Goal: Information Seeking & Learning: Learn about a topic

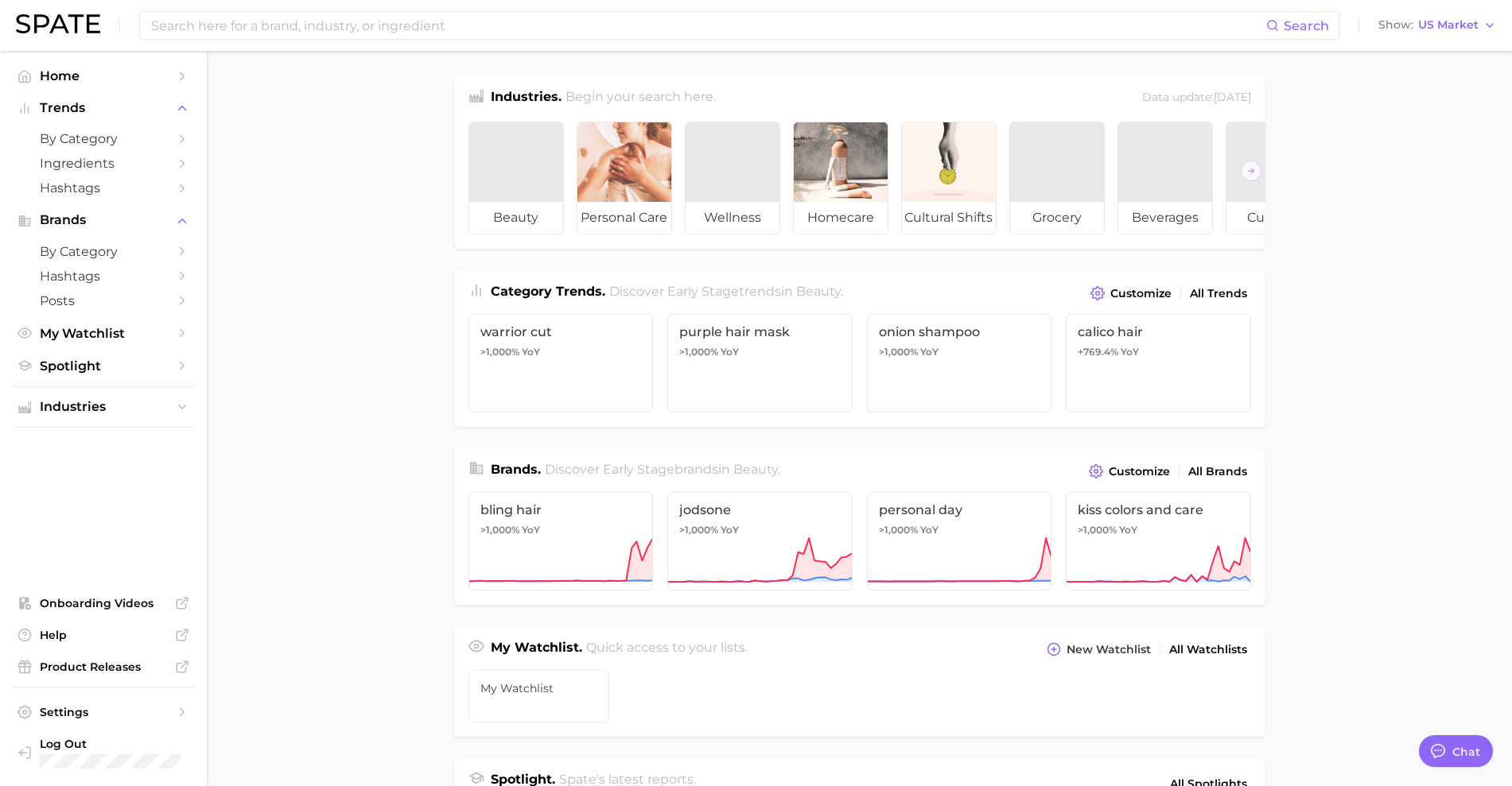
scroll to position [628, 0]
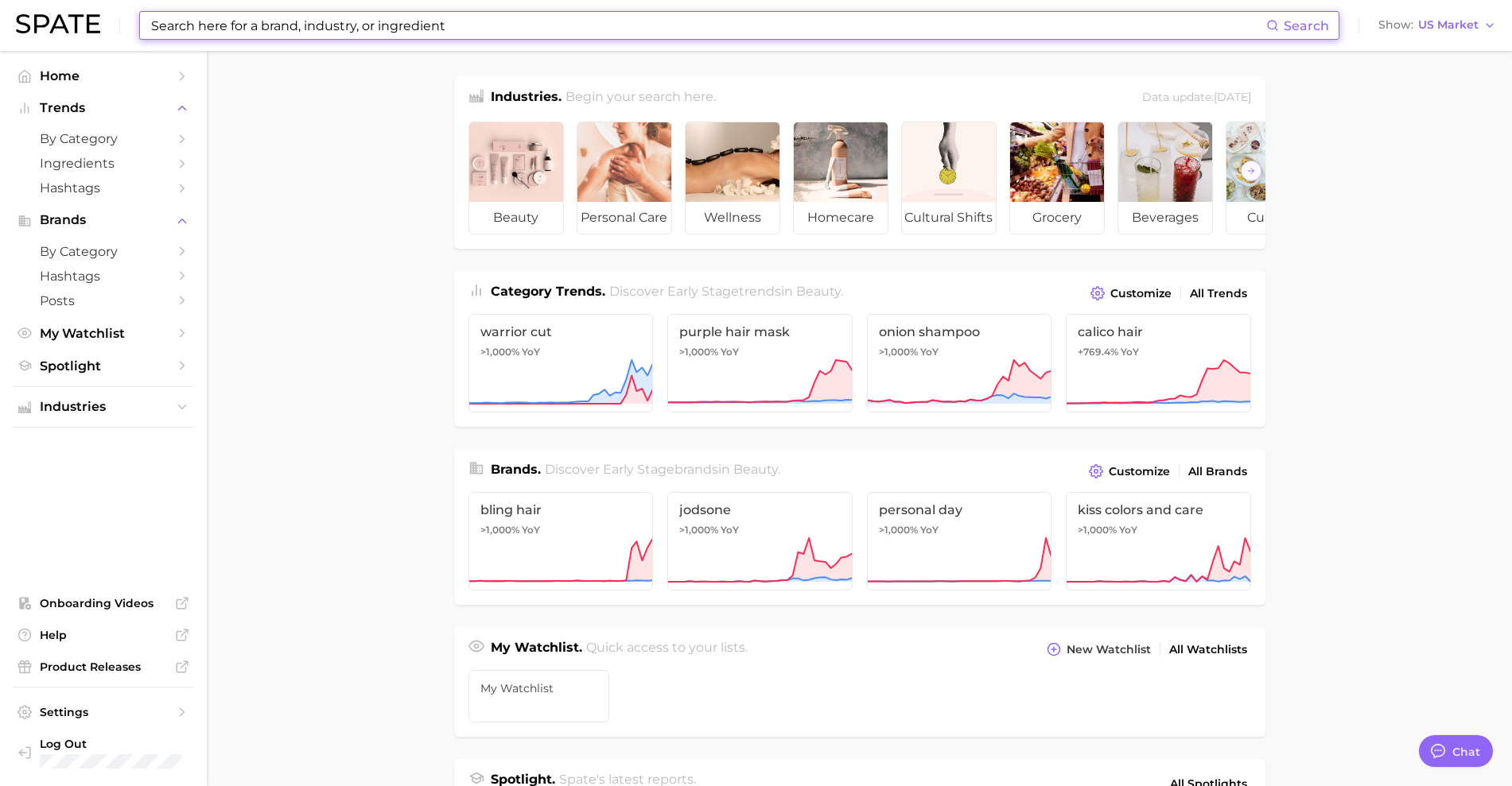
click at [625, 26] on input at bounding box center [707, 25] width 1117 height 27
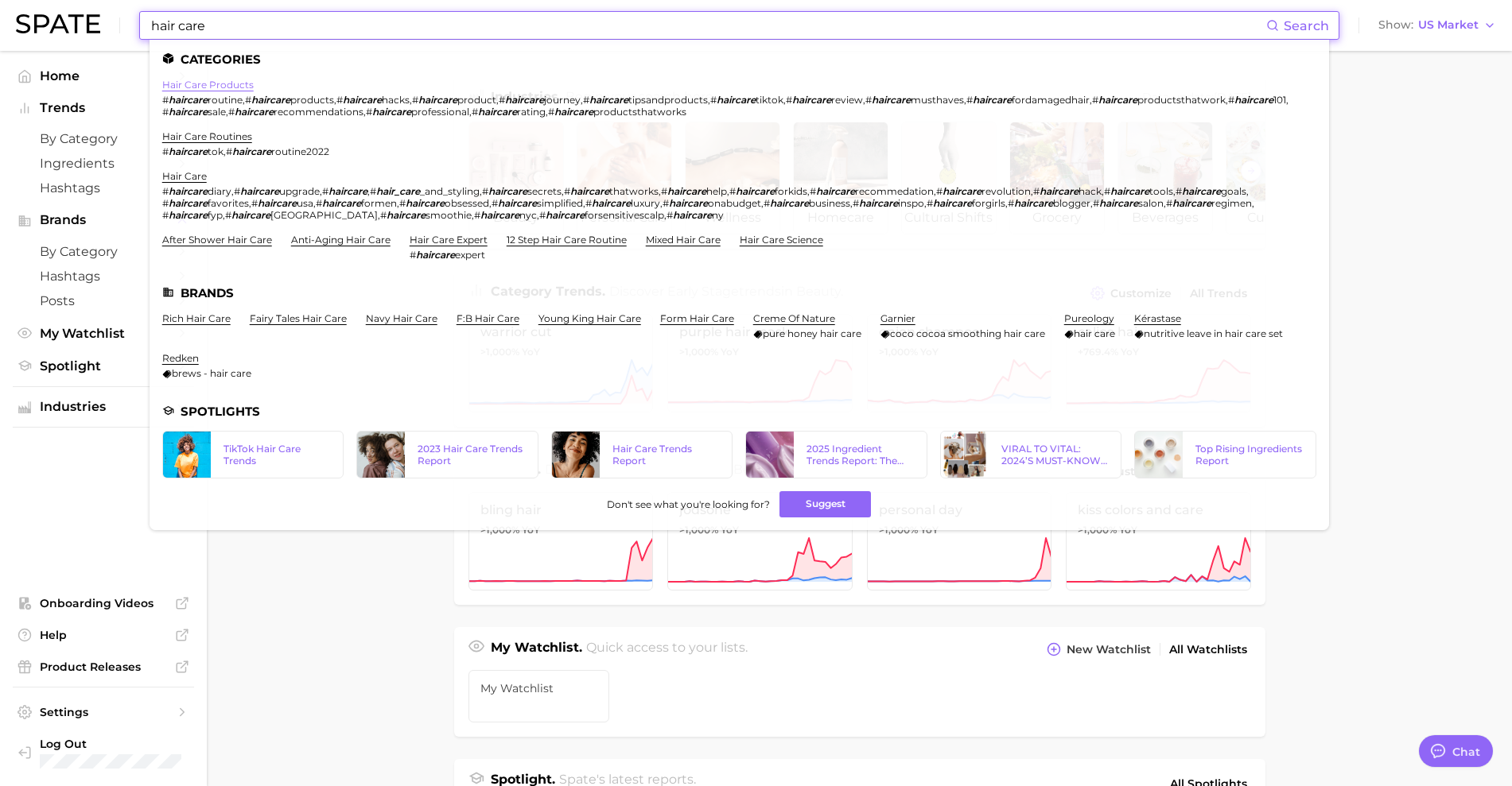
type input "hair care"
click at [222, 84] on link "hair care products" at bounding box center [208, 84] width 92 height 12
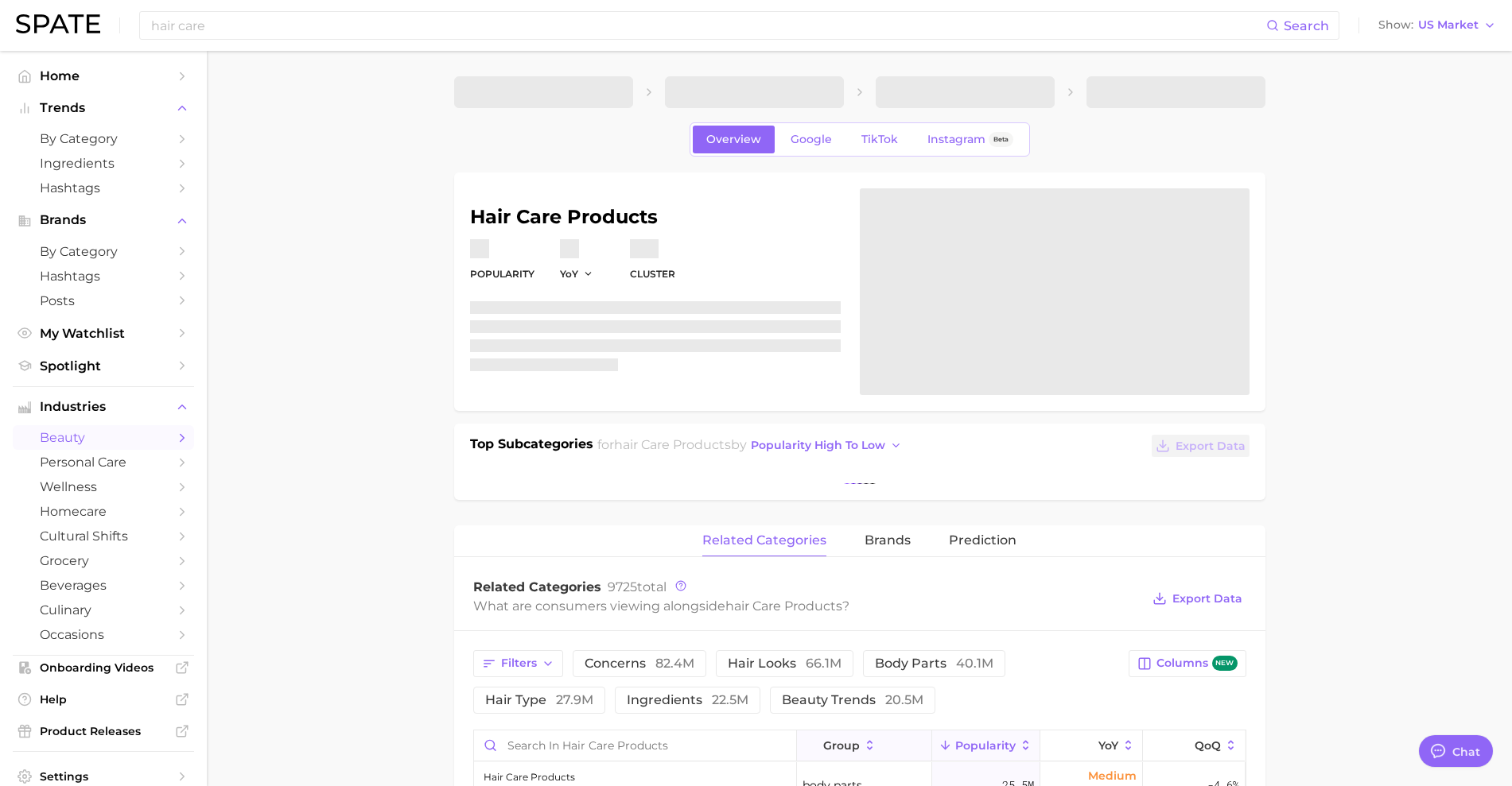
type textarea "x"
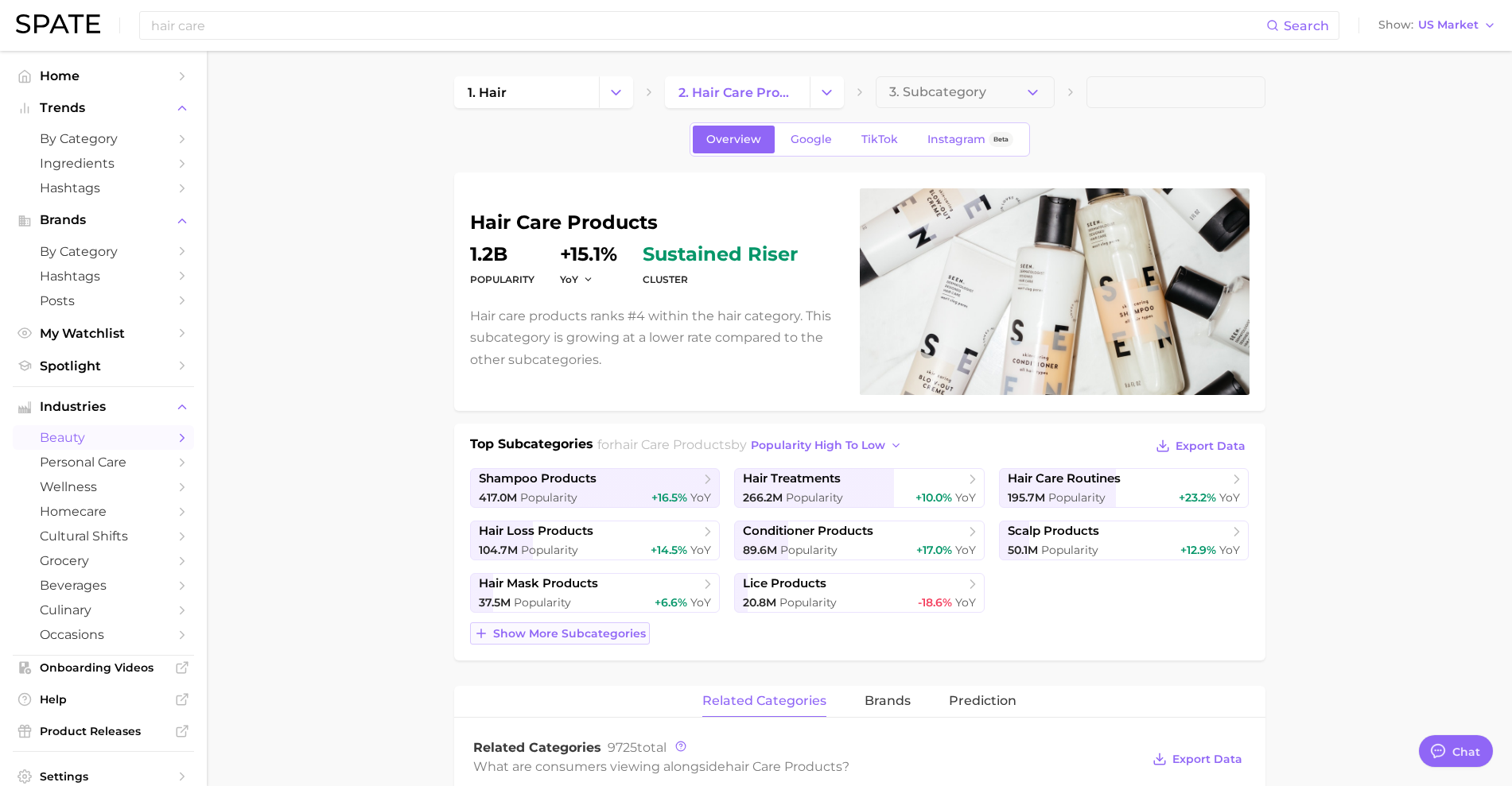
click at [621, 628] on span "Show more subcategories" at bounding box center [569, 634] width 153 height 13
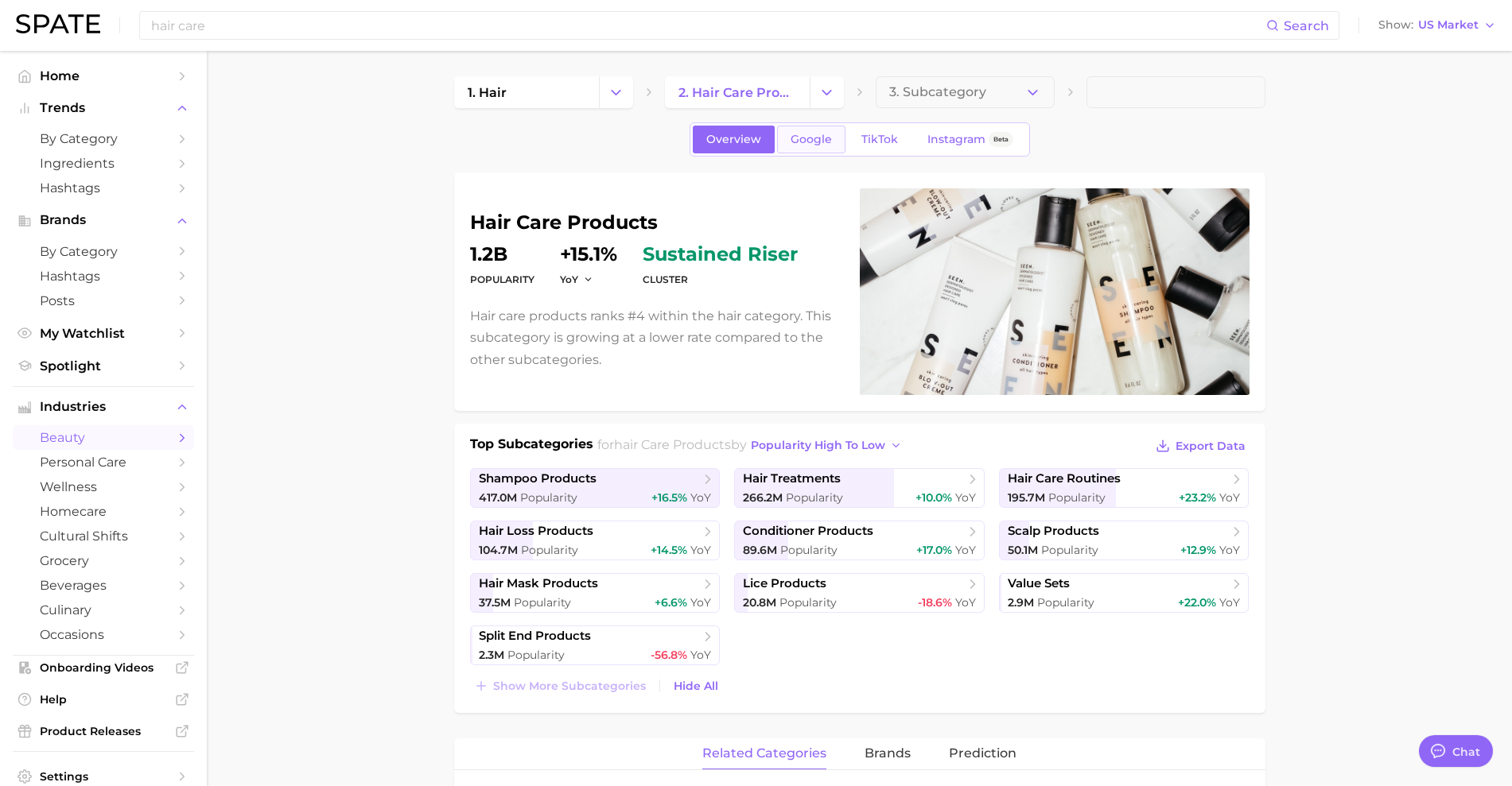
click at [816, 138] on span "Google" at bounding box center [812, 140] width 42 height 13
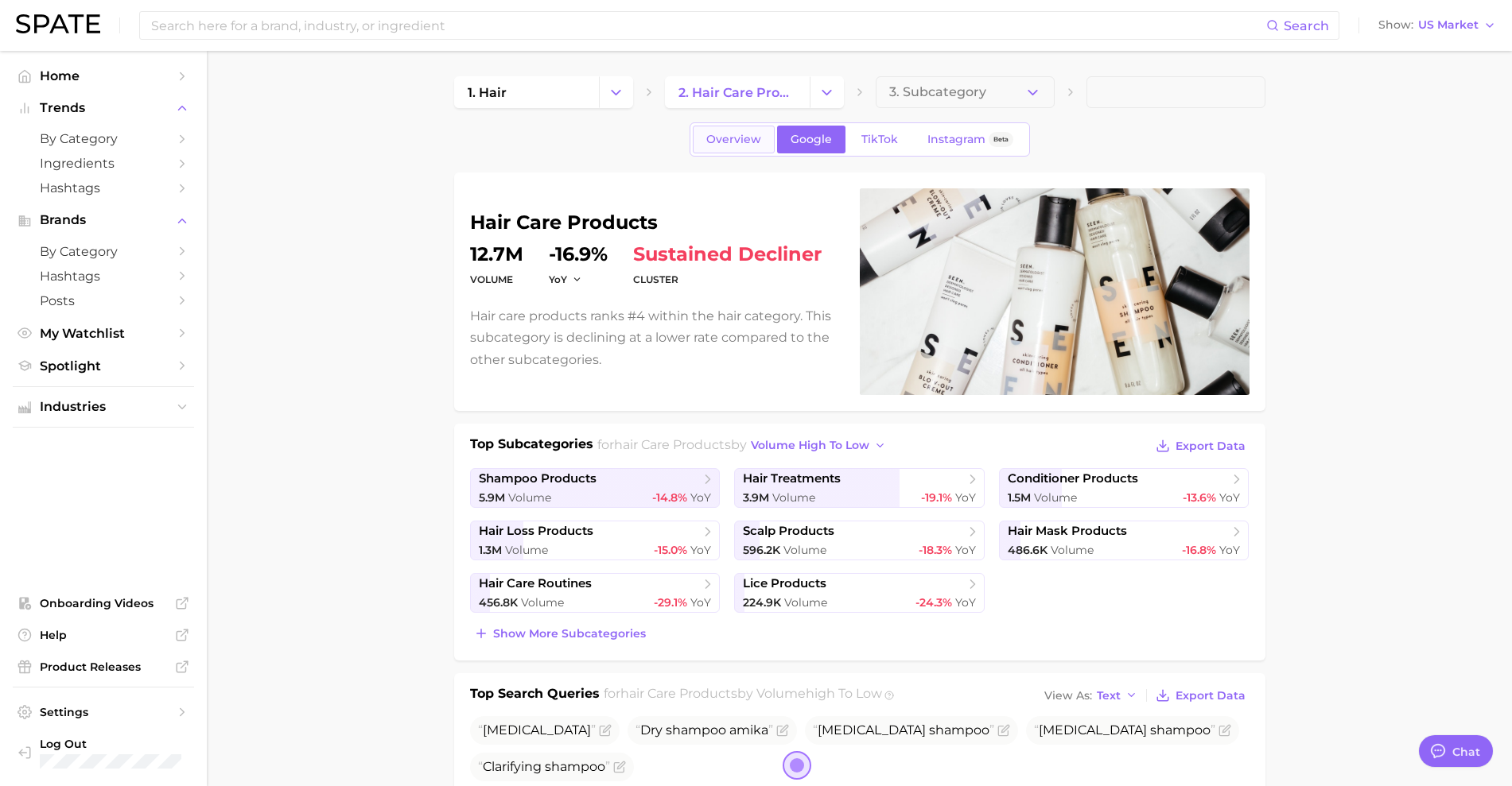
click at [733, 136] on span "Overview" at bounding box center [733, 140] width 55 height 13
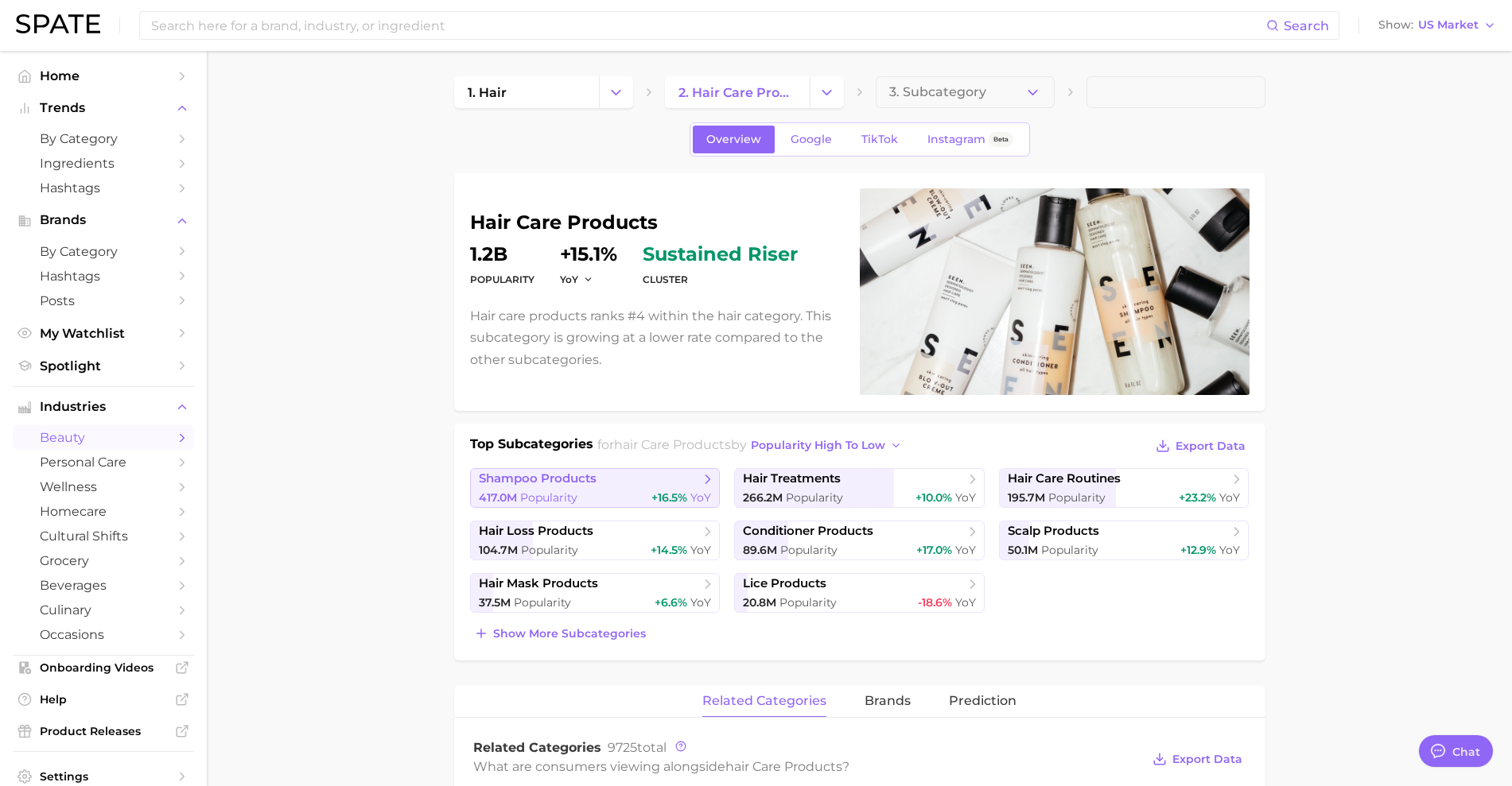
click at [580, 489] on link "shampoo products 417.0m Popularity +16.5% YoY" at bounding box center [595, 488] width 250 height 40
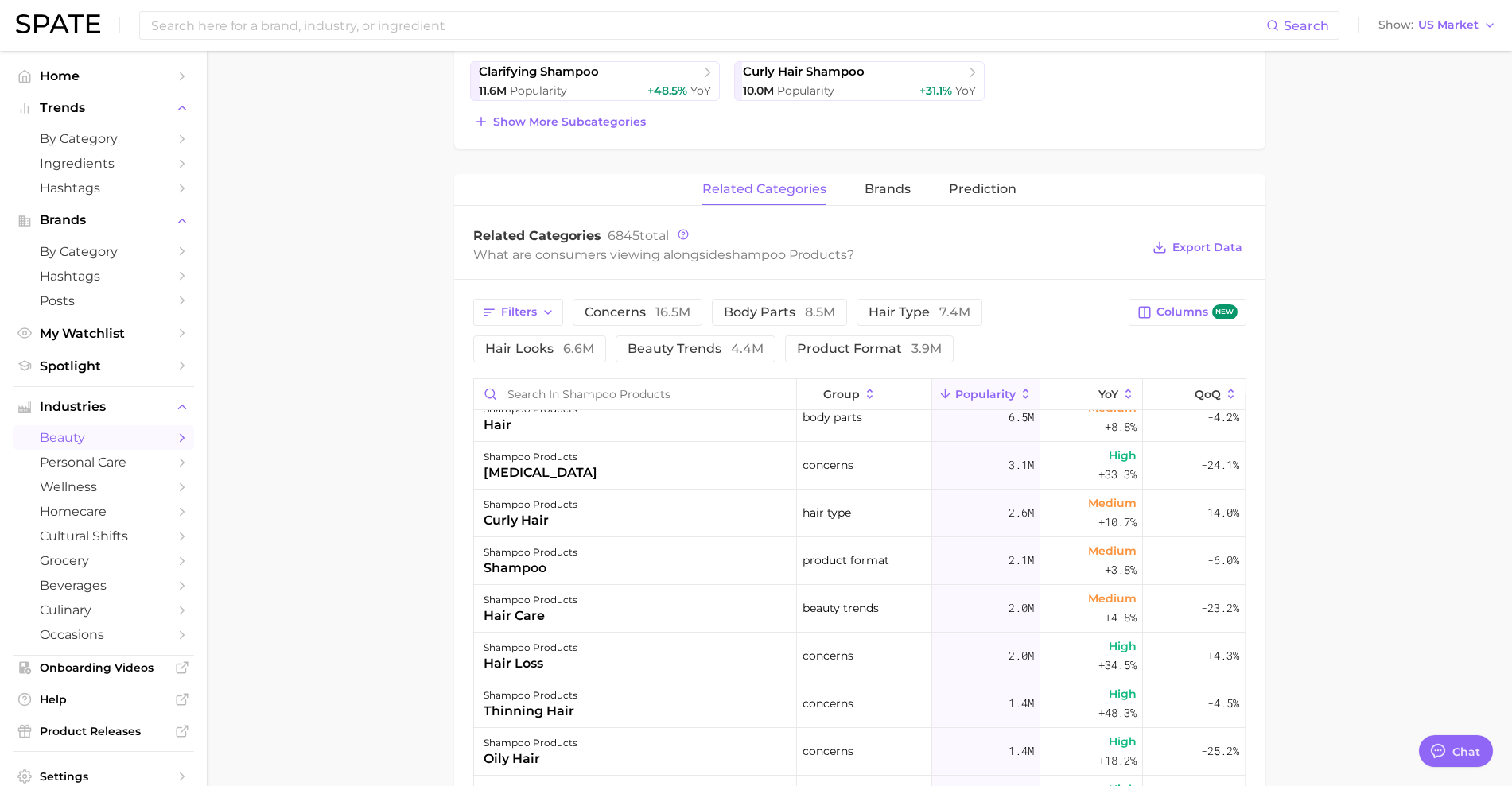
scroll to position [552, 0]
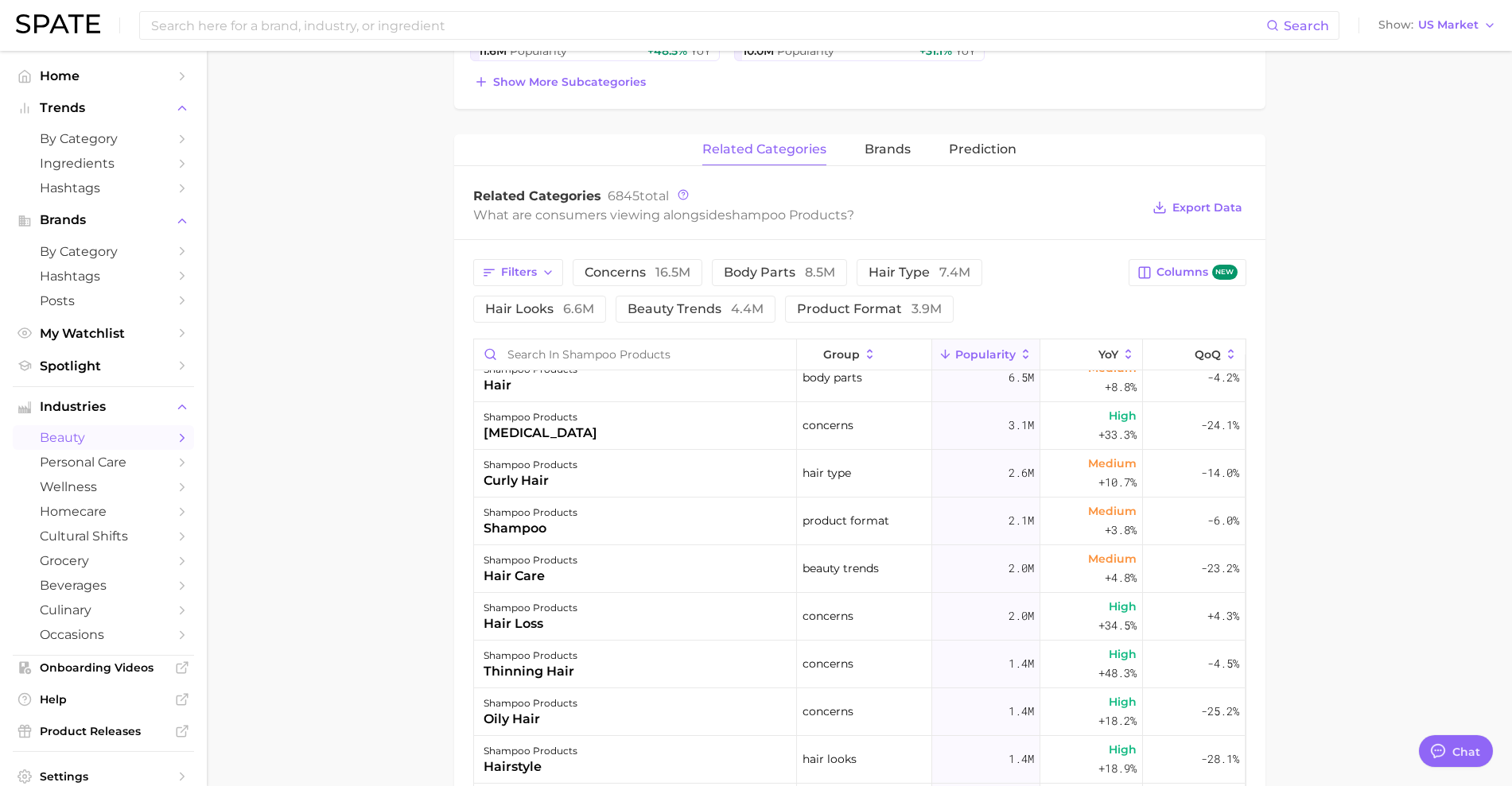
drag, startPoint x: 327, startPoint y: 681, endPoint x: 1427, endPoint y: 287, distance: 1168.4
click at [1427, 287] on main "1. hair 2. hair care products 3. shampoo products 4. Subcategory Overview Googl…" at bounding box center [859, 361] width 1305 height 1725
click at [659, 267] on span "16.5m" at bounding box center [672, 273] width 35 height 15
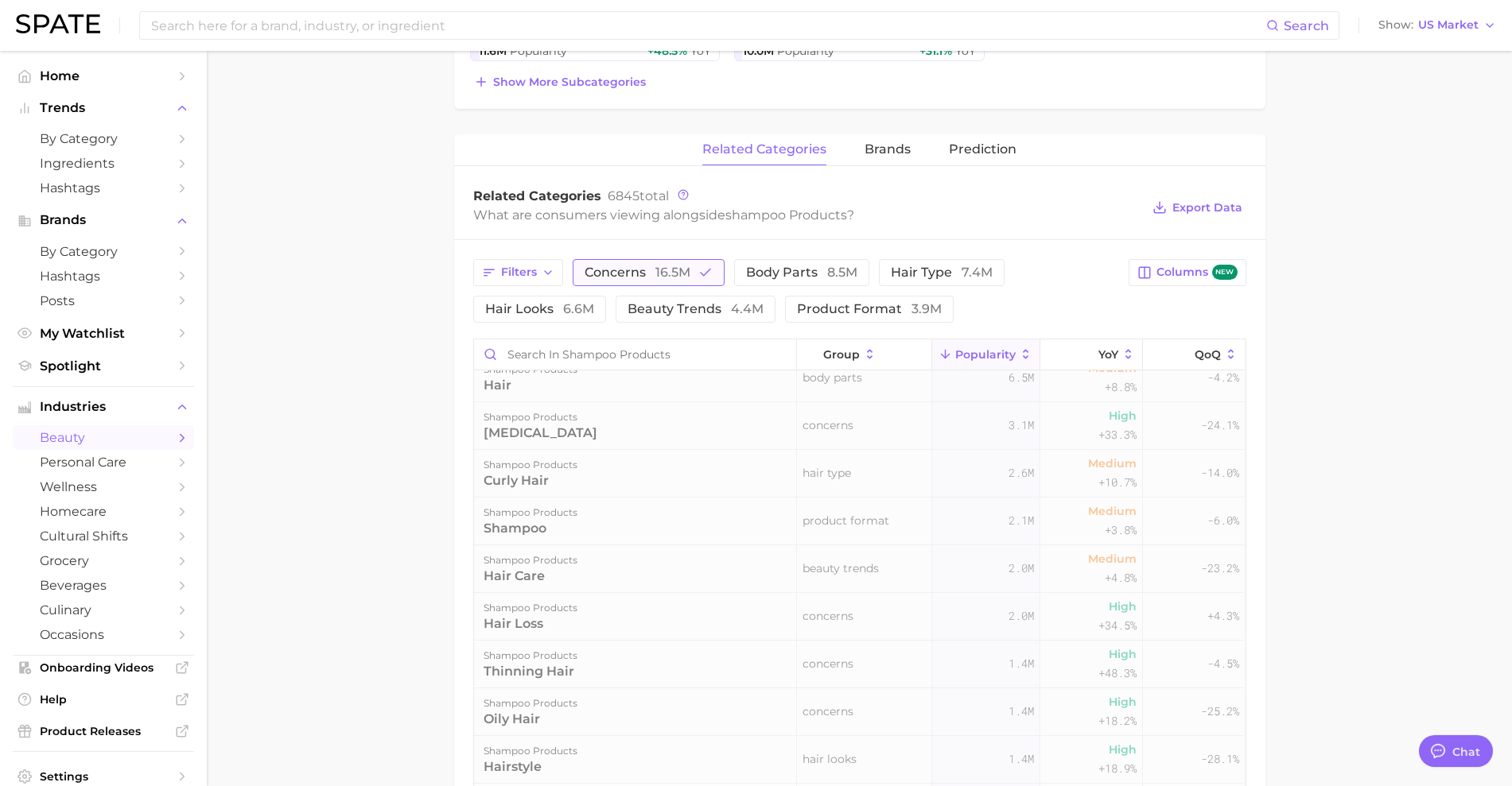
scroll to position [0, 0]
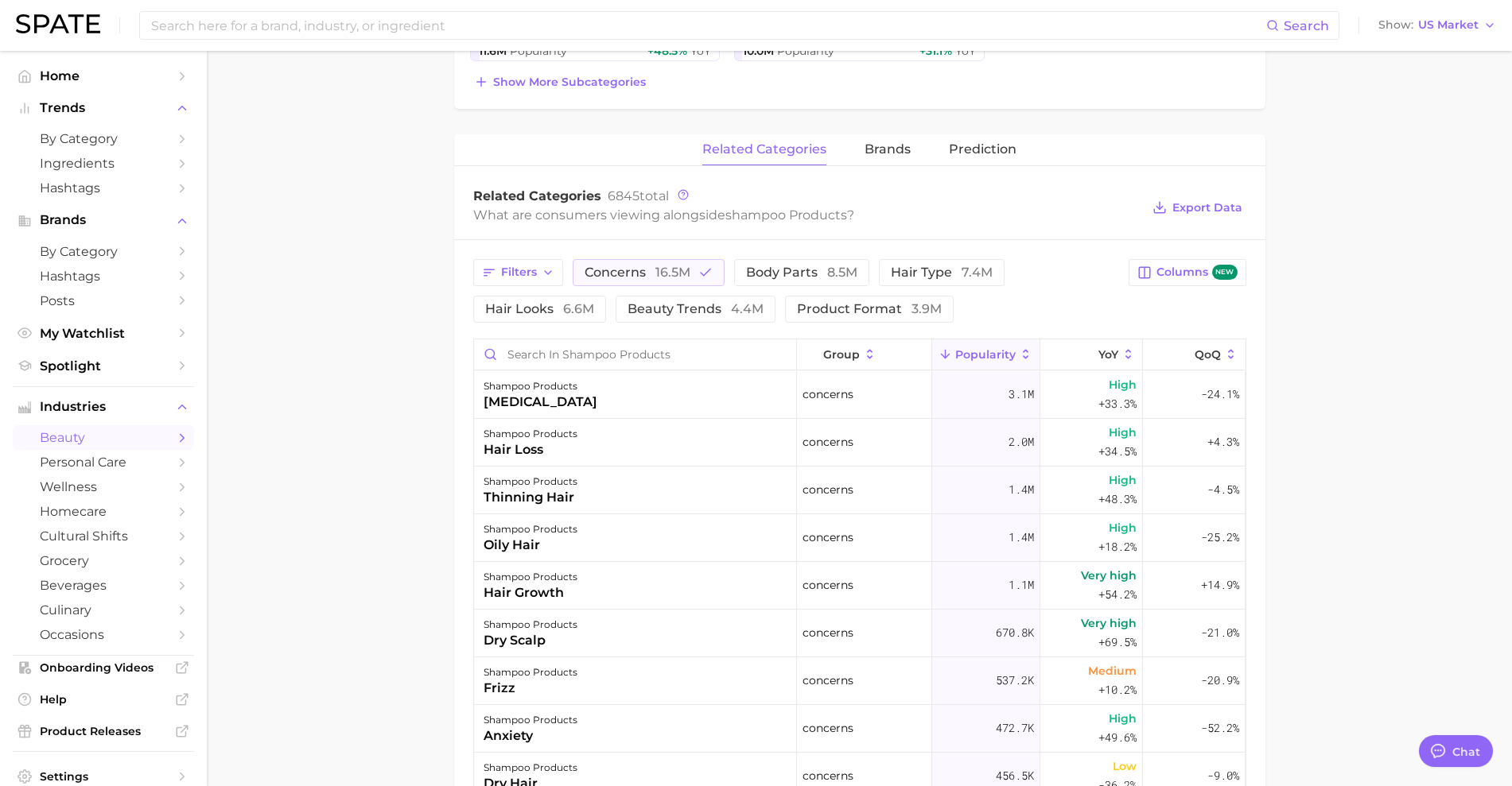
drag, startPoint x: 840, startPoint y: 782, endPoint x: 1384, endPoint y: 466, distance: 629.1
click at [1384, 466] on main "1. hair 2. hair care products 3. shampoo products 4. Subcategory Overview Googl…" at bounding box center [859, 361] width 1305 height 1725
click at [909, 277] on span "hair type 7.4m" at bounding box center [942, 272] width 102 height 12
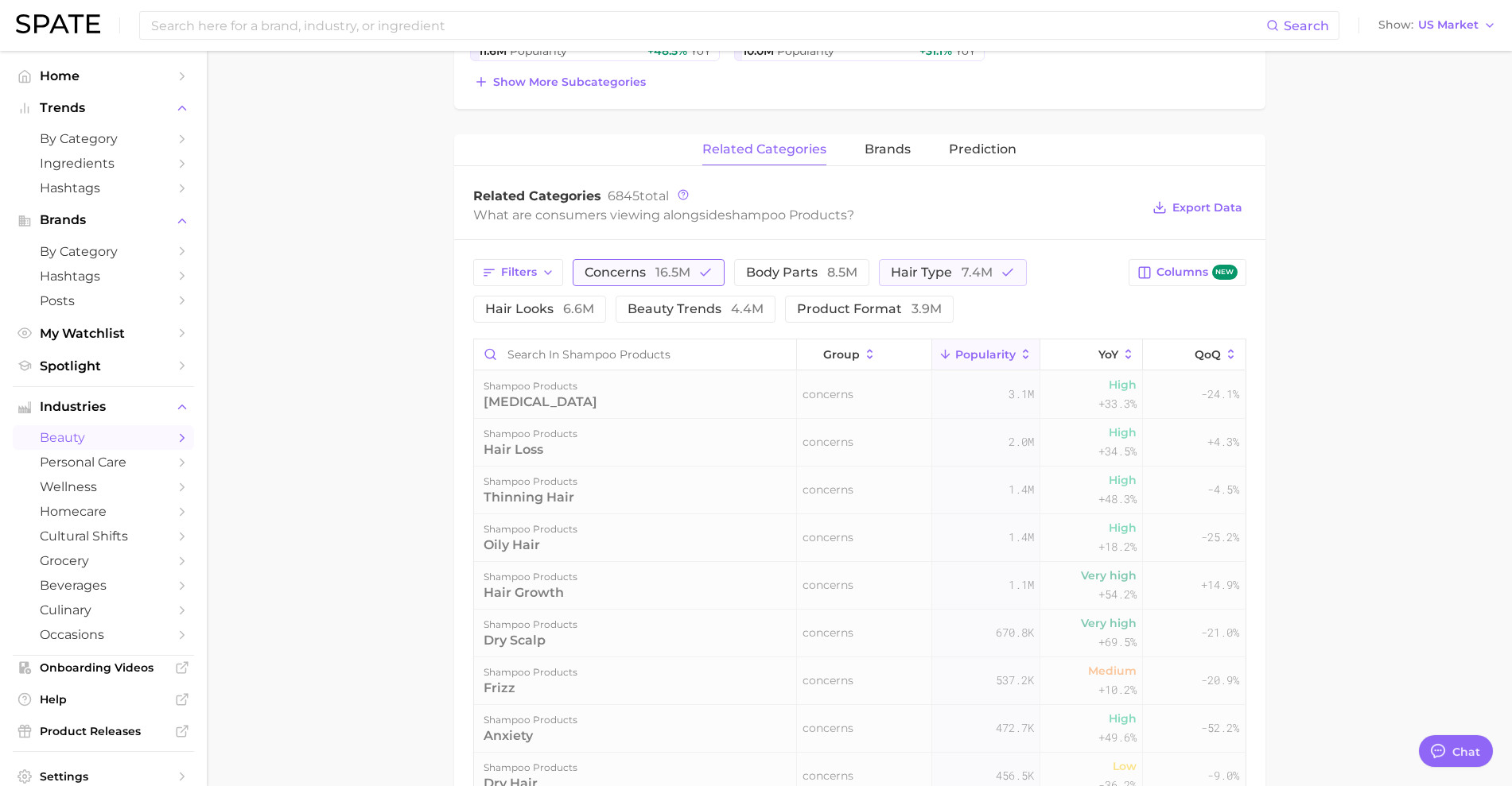
click at [676, 270] on span "16.5m" at bounding box center [672, 273] width 35 height 15
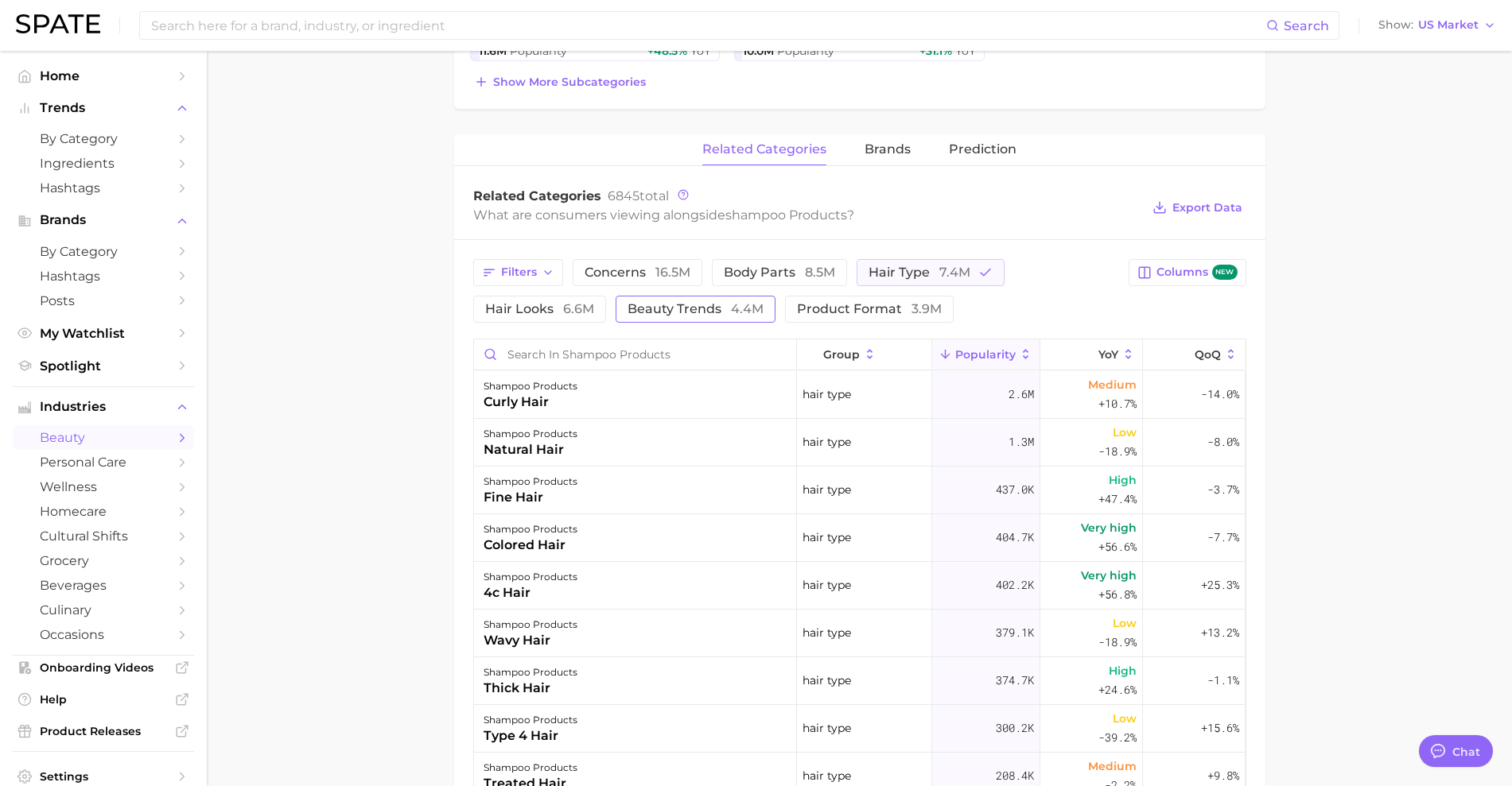
click at [743, 307] on span "4.4m" at bounding box center [747, 309] width 33 height 15
click at [953, 266] on span "7.4m" at bounding box center [954, 273] width 31 height 15
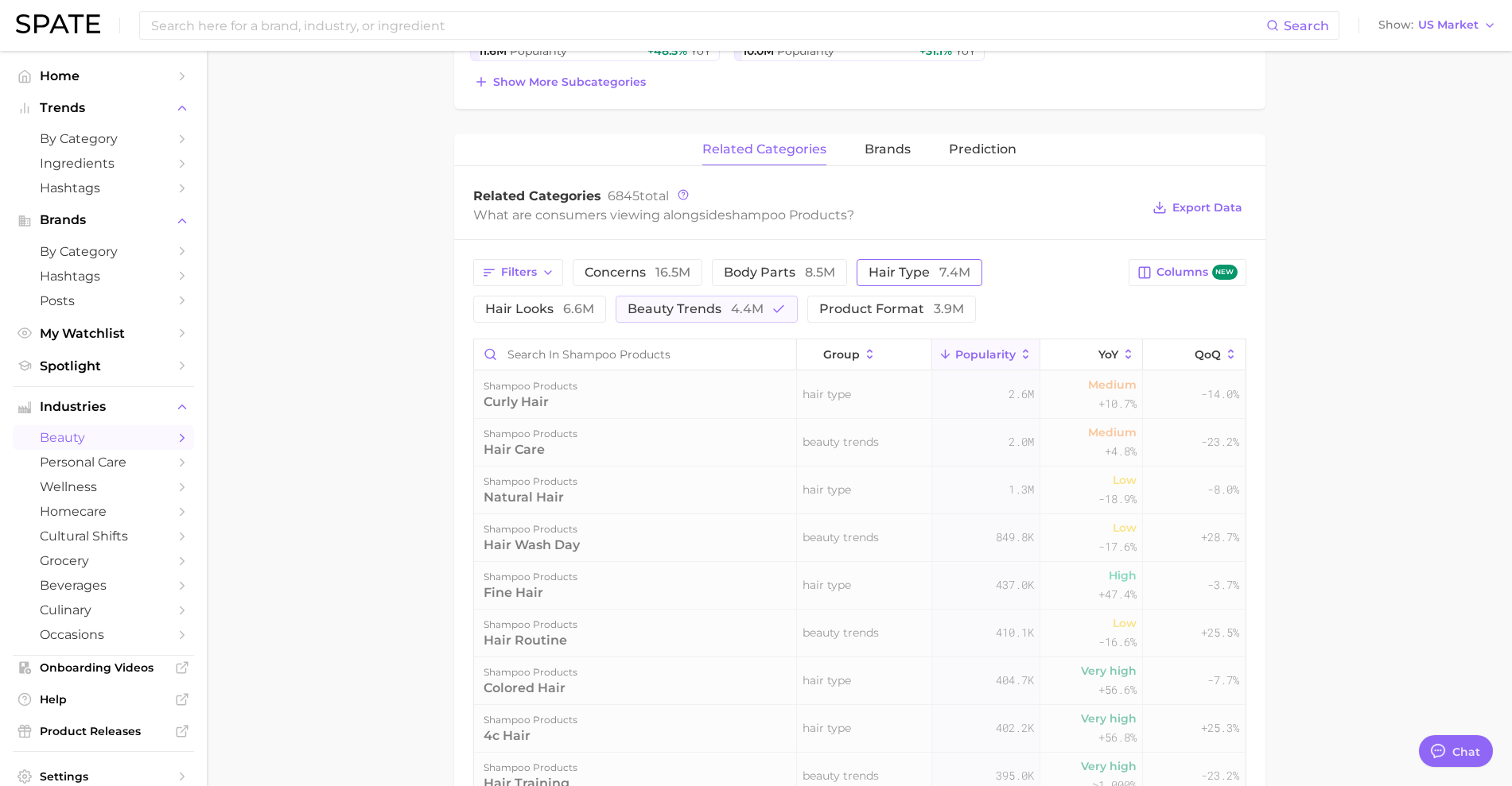
click at [953, 266] on span "7.4m" at bounding box center [954, 273] width 31 height 15
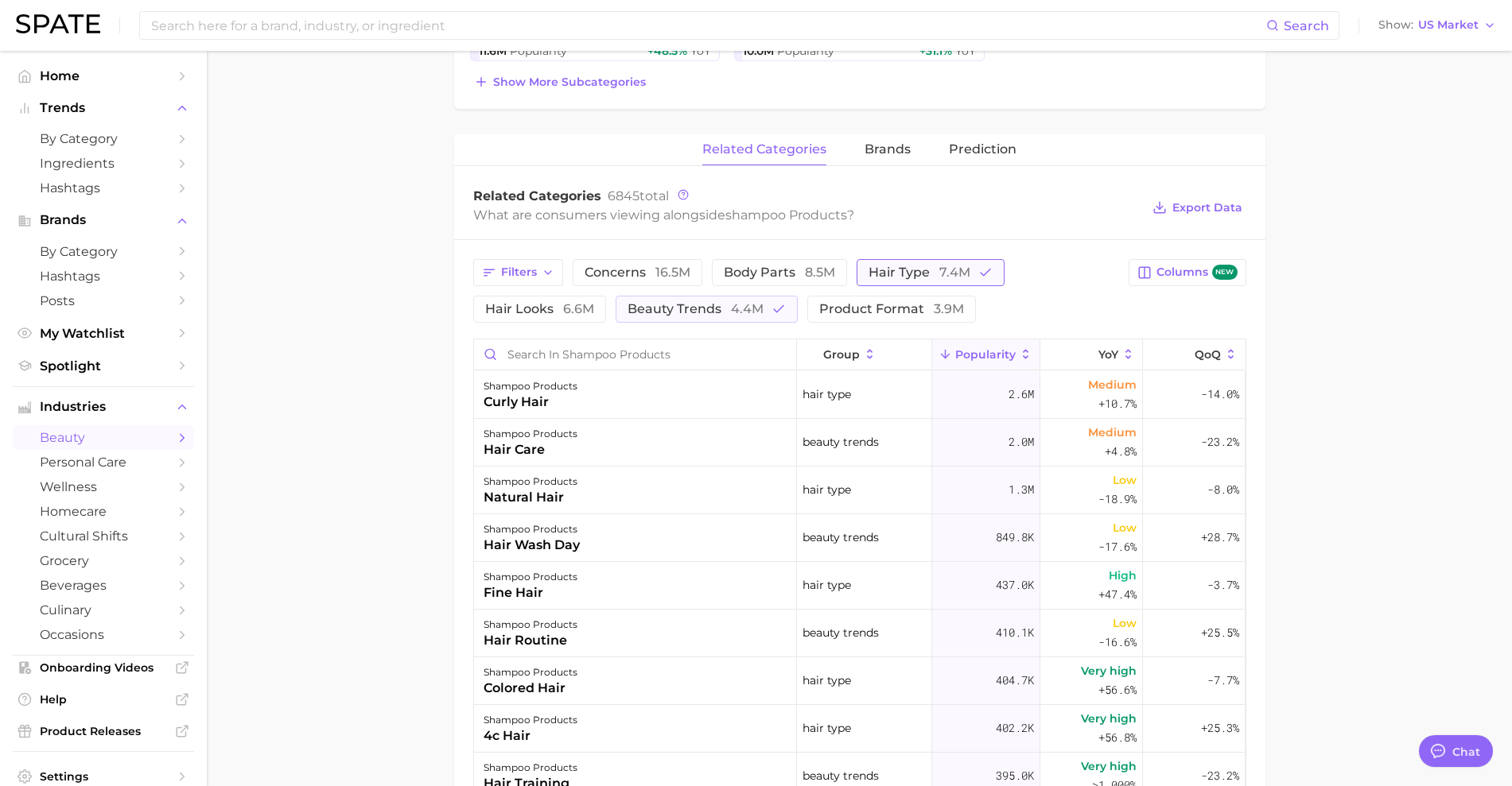
click at [899, 261] on button "hair type 7.4m" at bounding box center [931, 273] width 148 height 27
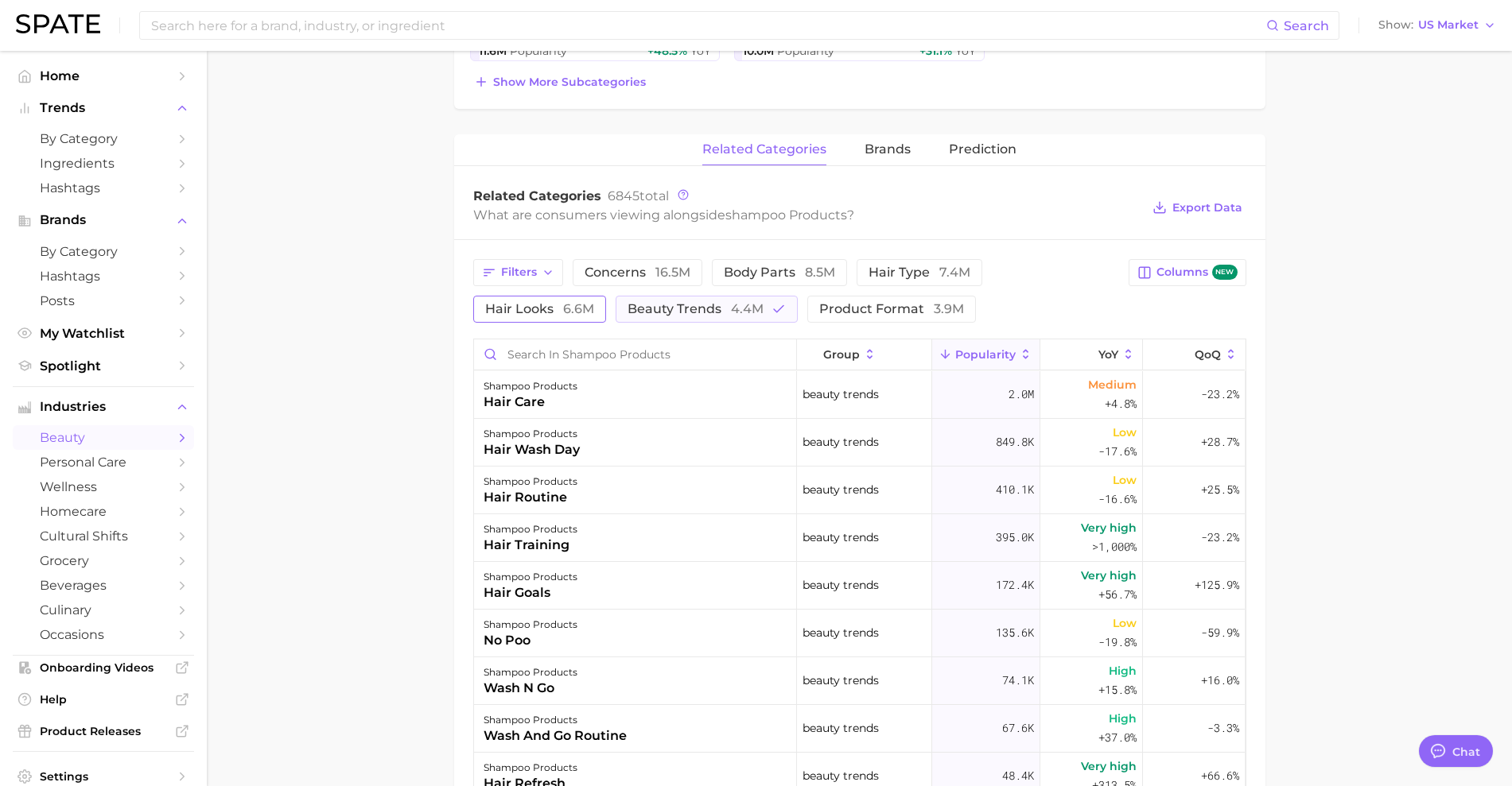
click at [496, 313] on span "hair looks 6.6m" at bounding box center [539, 309] width 109 height 12
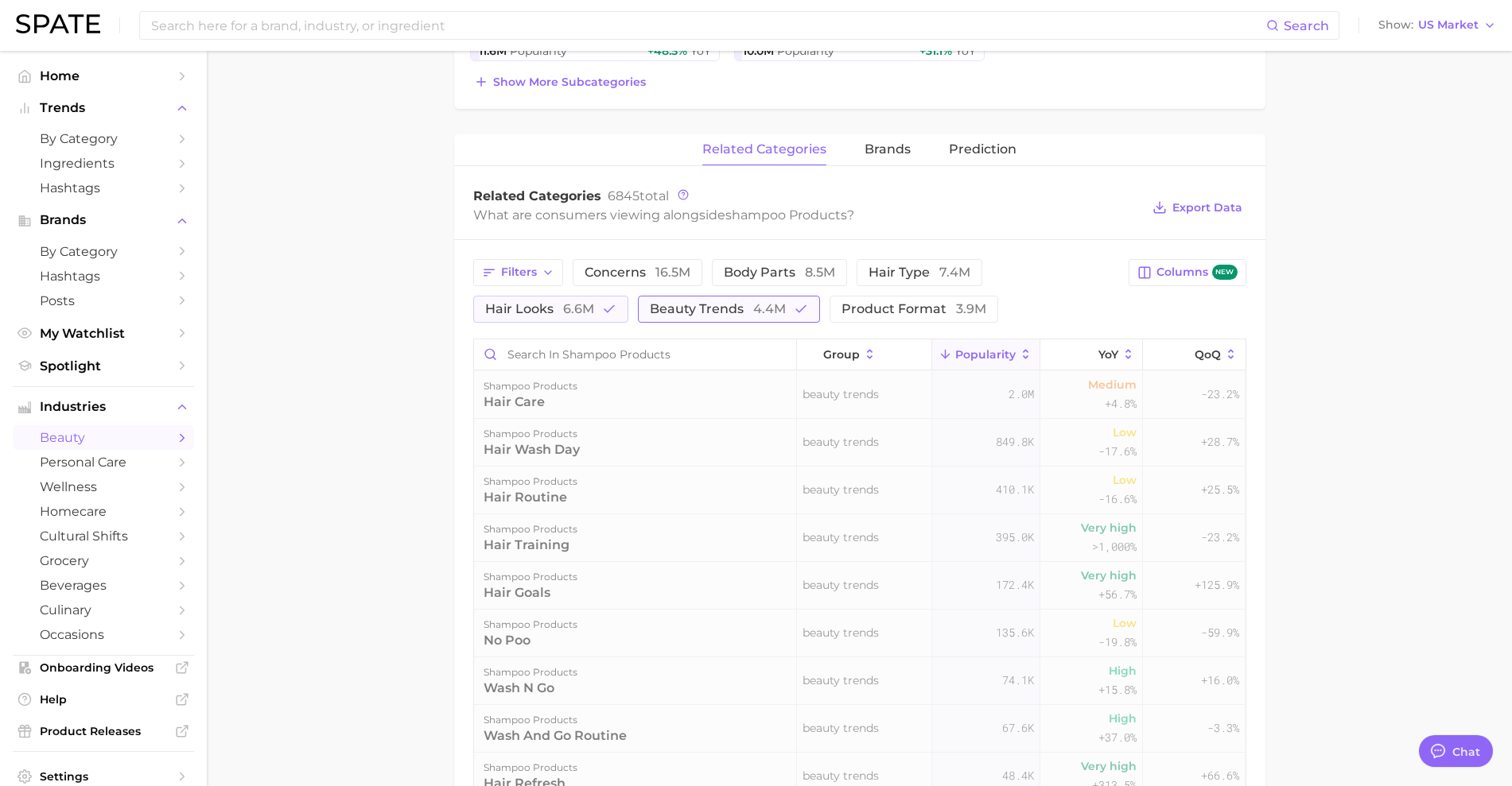
click at [724, 310] on span "beauty trends 4.4m" at bounding box center [717, 309] width 136 height 12
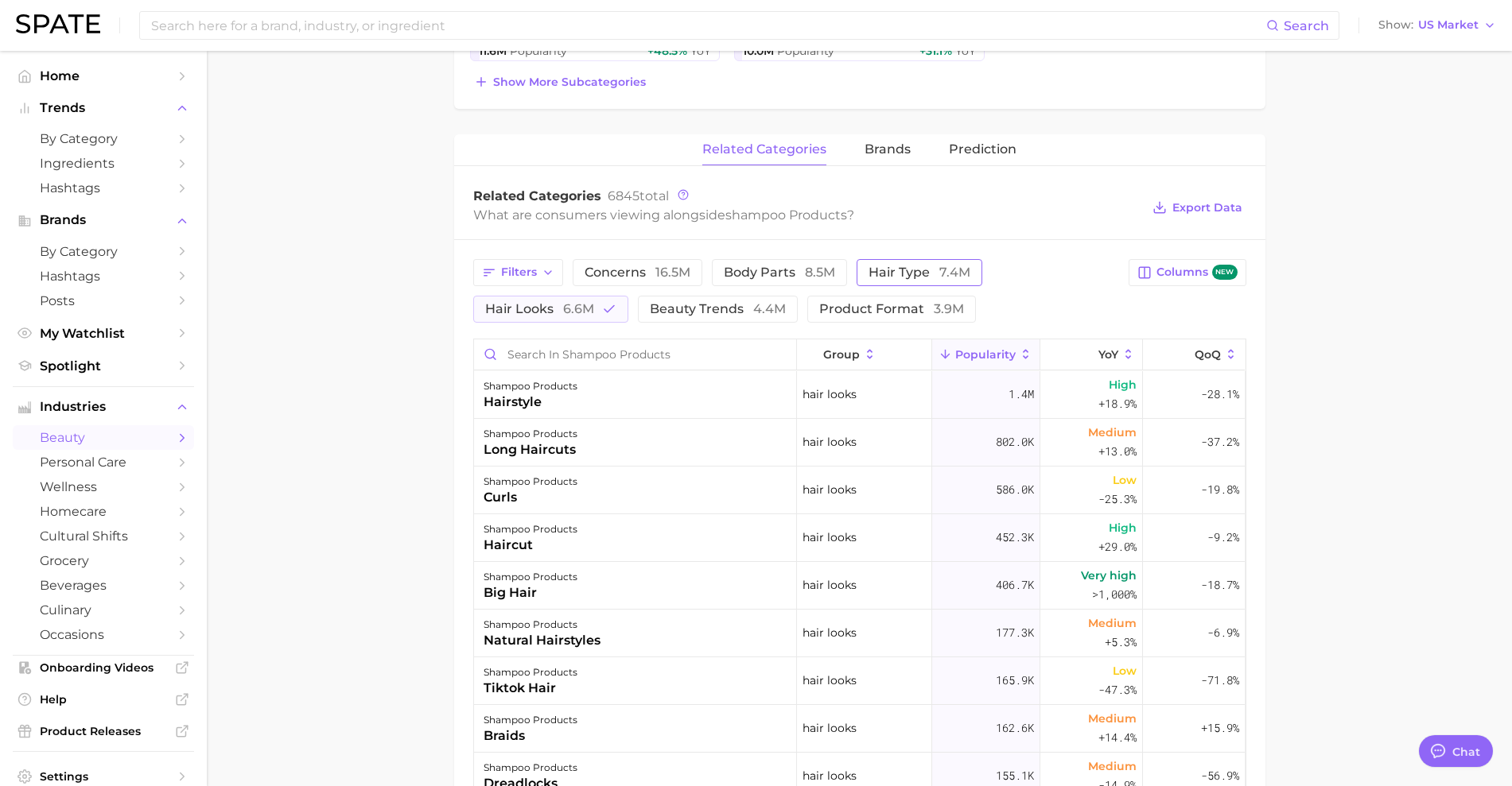
click at [910, 270] on span "hair type 7.4m" at bounding box center [919, 272] width 102 height 12
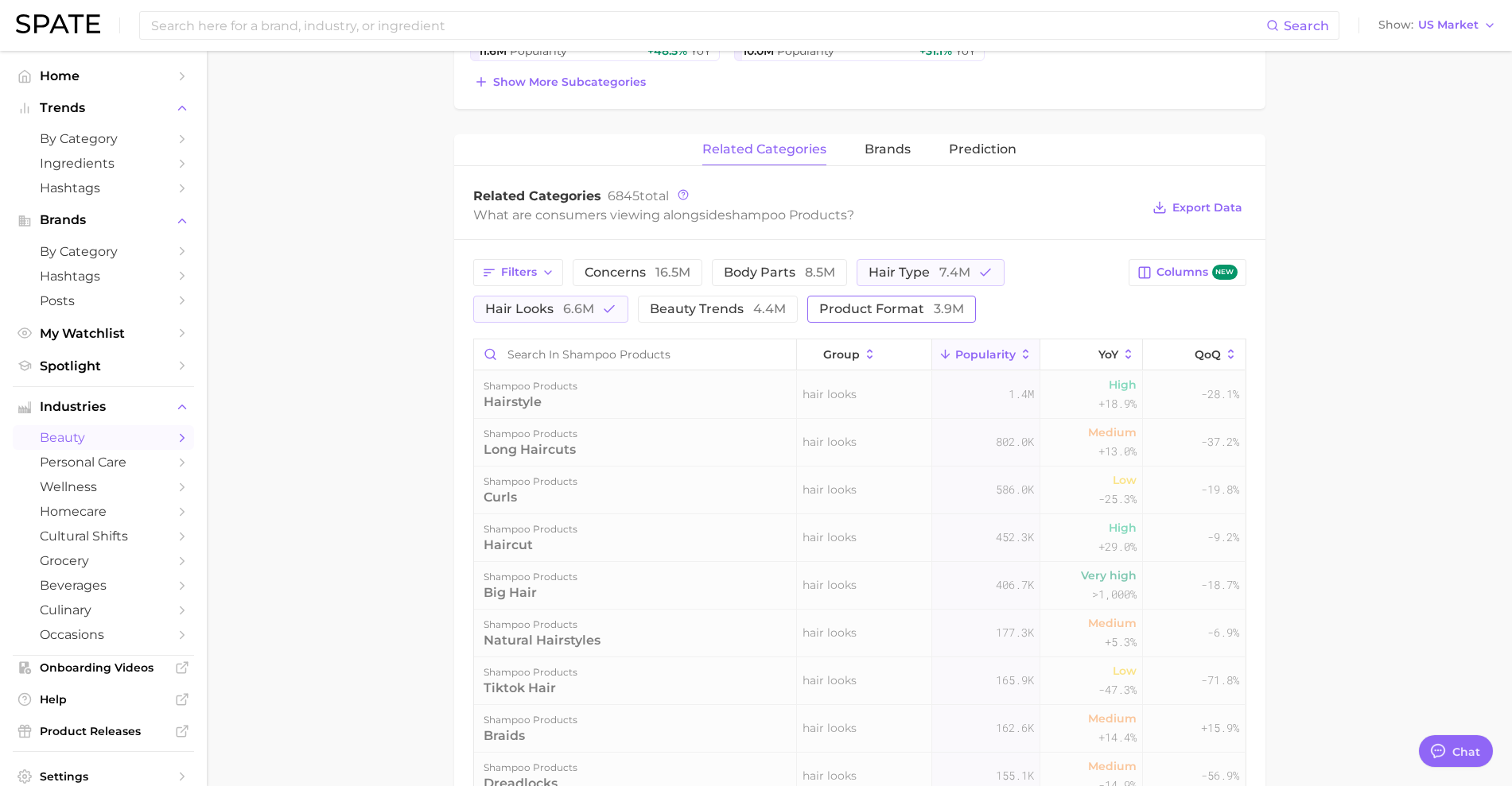
click at [871, 306] on span "product format 3.9m" at bounding box center [891, 309] width 144 height 12
click at [576, 309] on span "6.6m" at bounding box center [579, 309] width 31 height 15
click at [918, 263] on button "hair type 7.4m" at bounding box center [931, 273] width 148 height 27
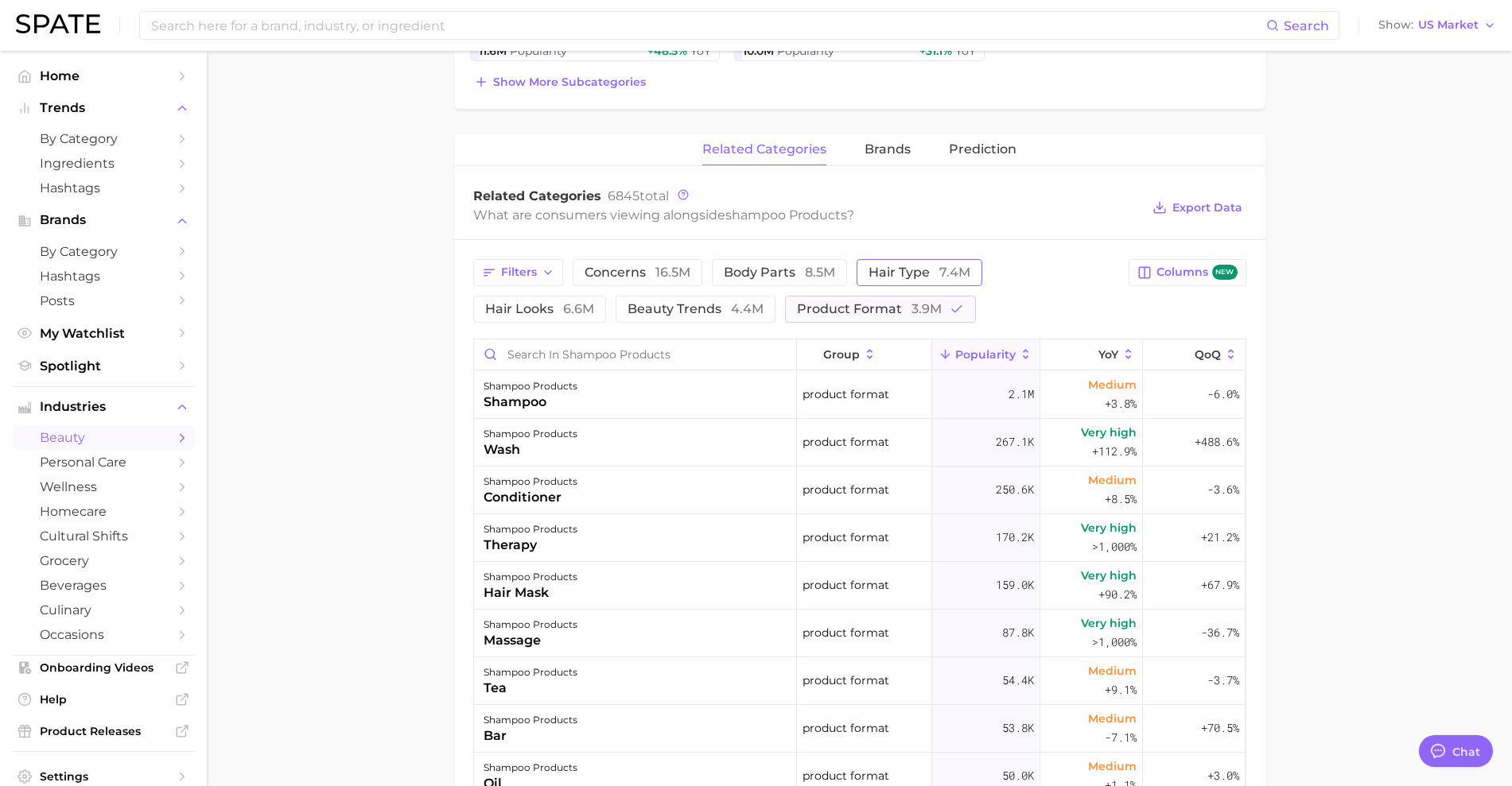
click at [874, 270] on span "hair type 7.4m" at bounding box center [919, 272] width 102 height 12
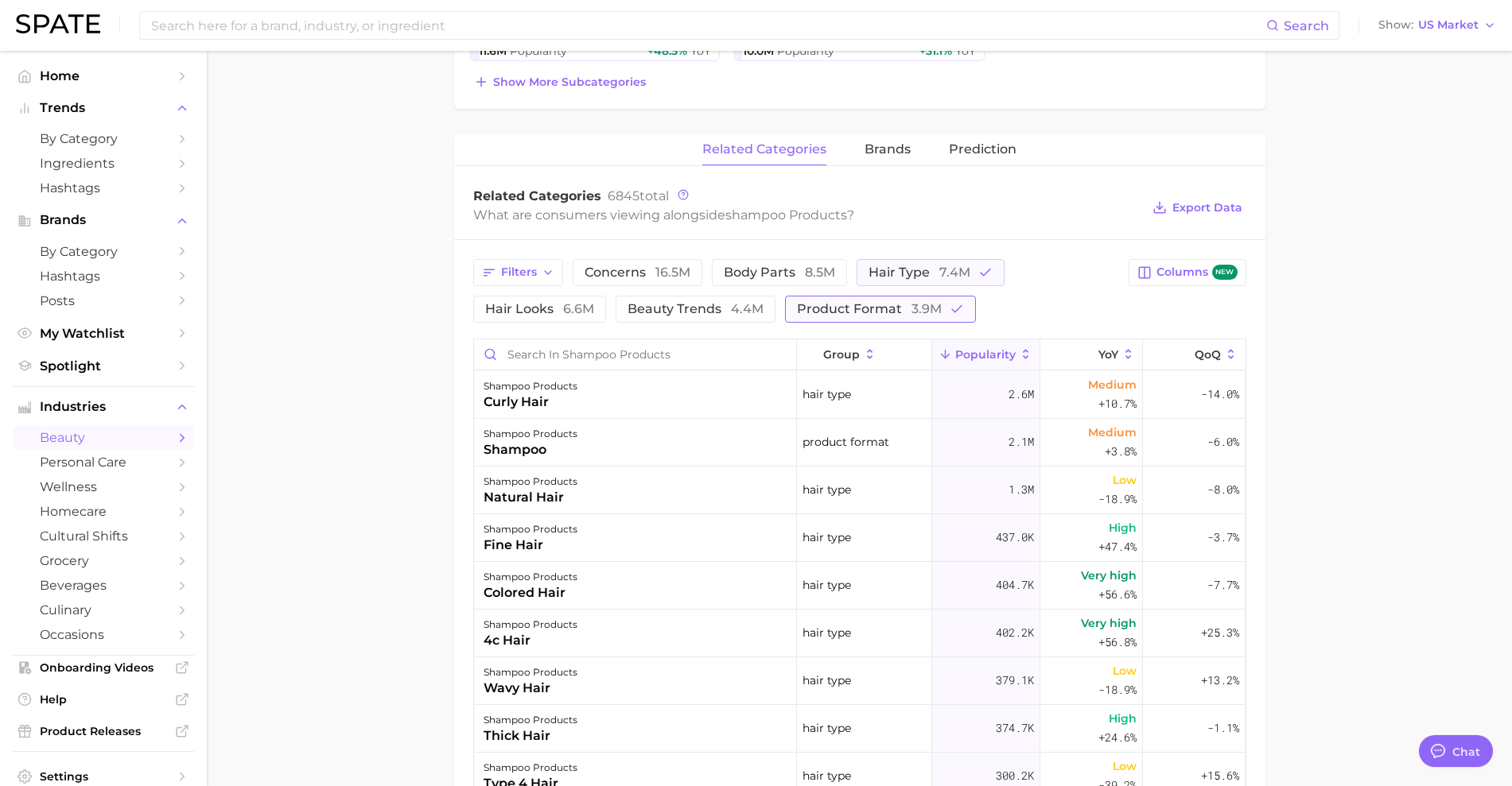
click at [862, 299] on button "product format 3.9m" at bounding box center [881, 309] width 191 height 27
click at [664, 268] on span "16.5m" at bounding box center [672, 273] width 35 height 15
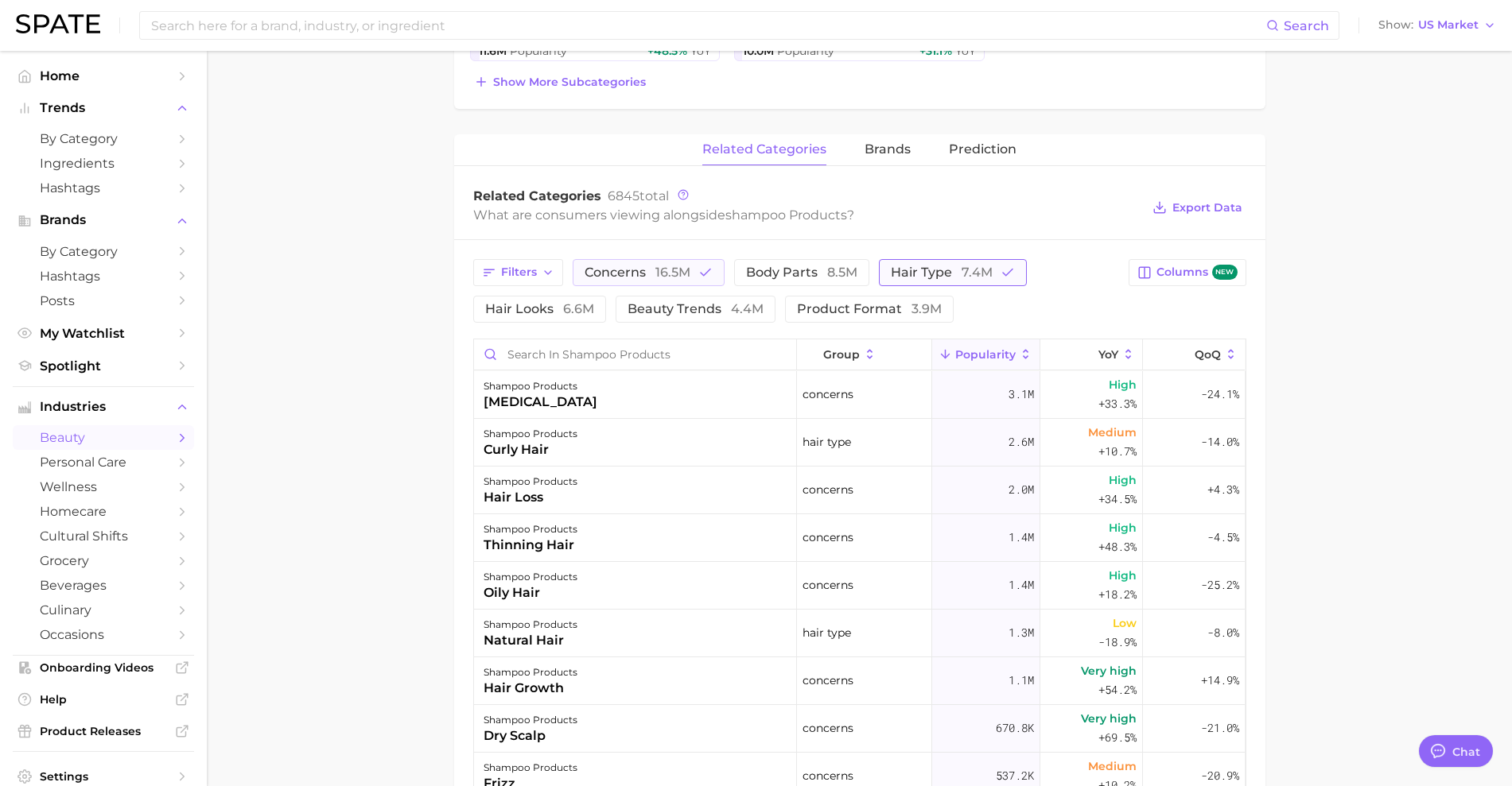
click at [955, 273] on span "hair type 7.4m" at bounding box center [942, 272] width 102 height 12
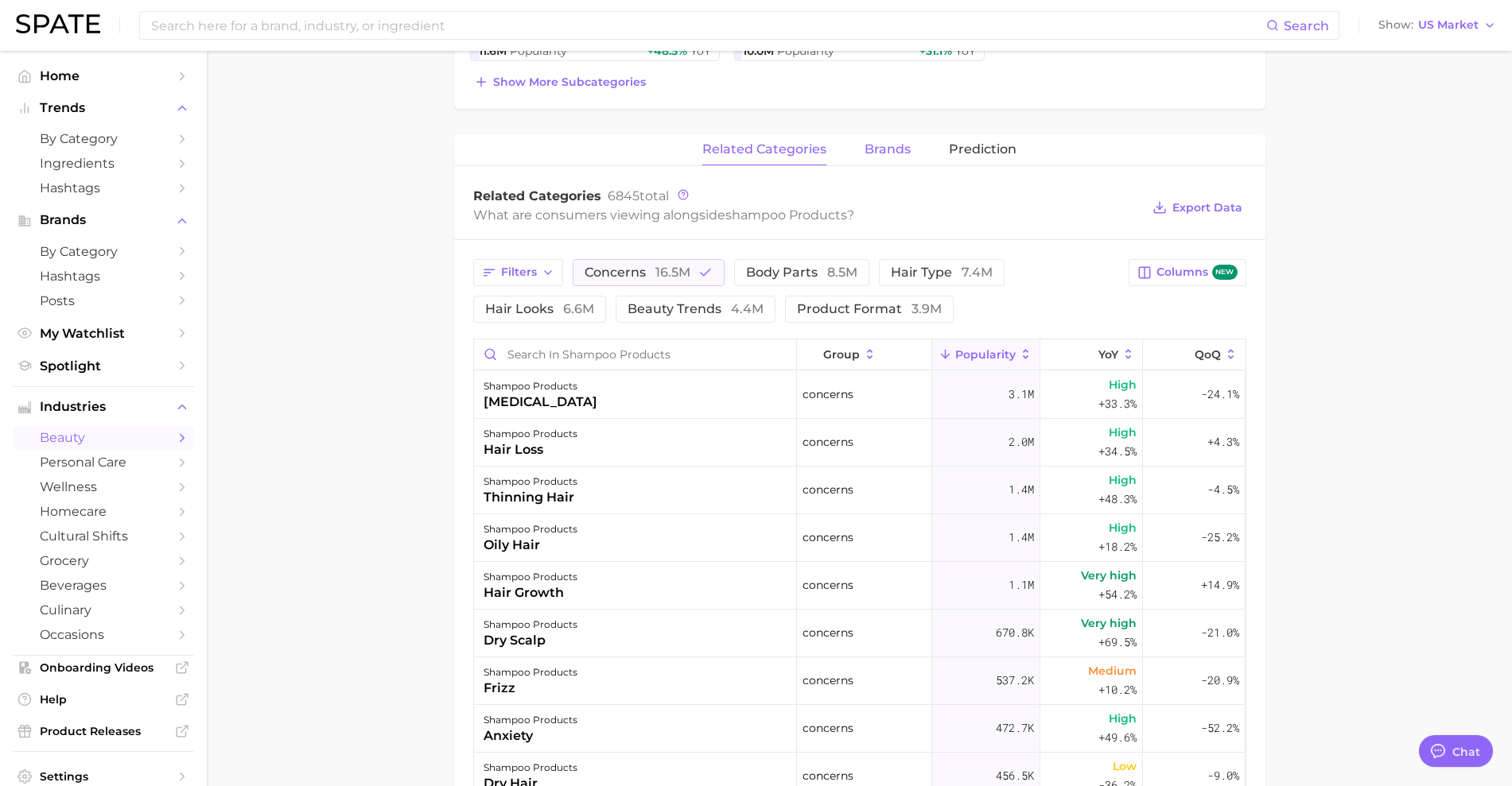
click at [880, 156] on span "brands" at bounding box center [887, 149] width 46 height 14
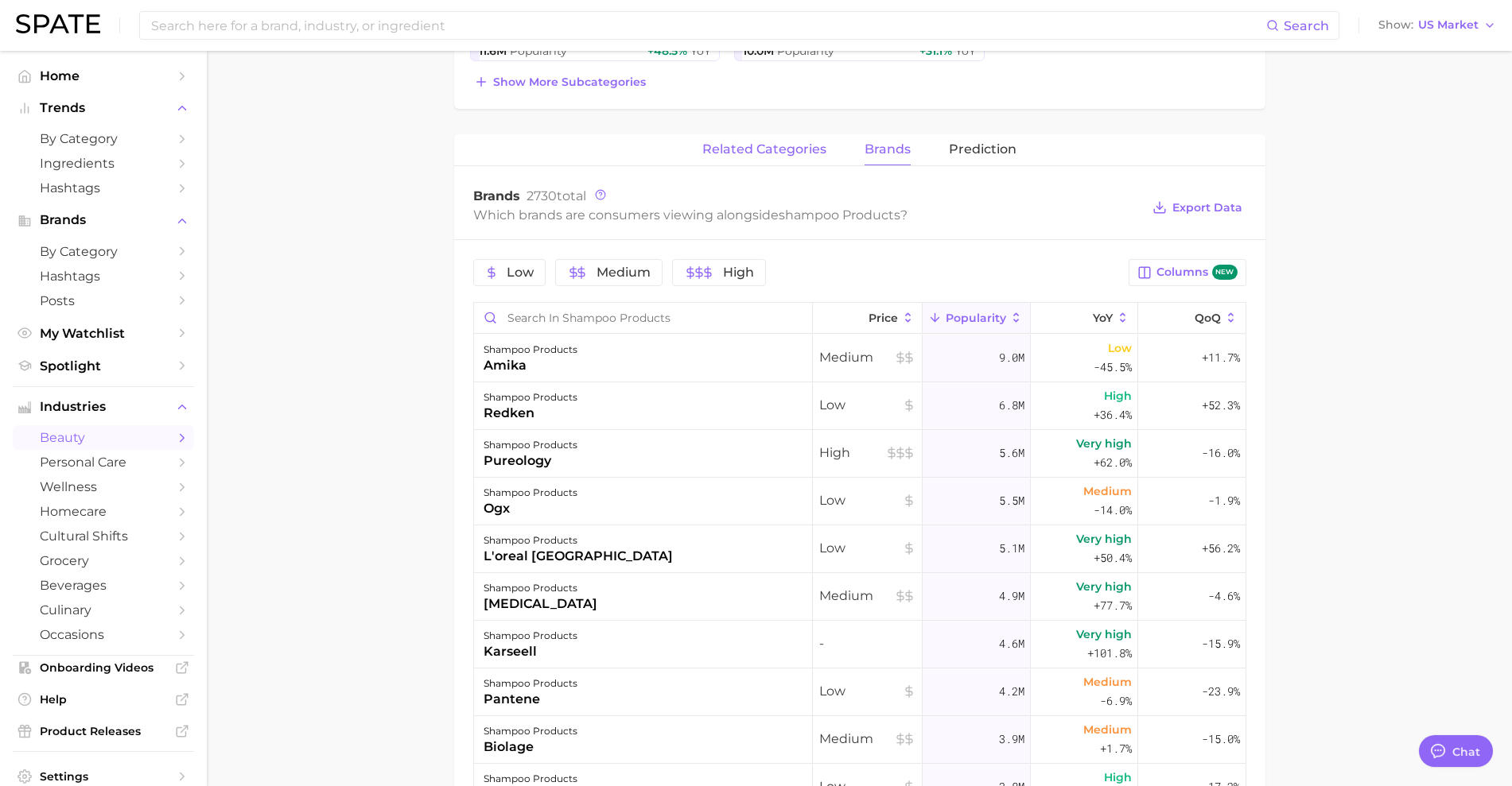
click at [801, 151] on span "related categories" at bounding box center [764, 149] width 124 height 14
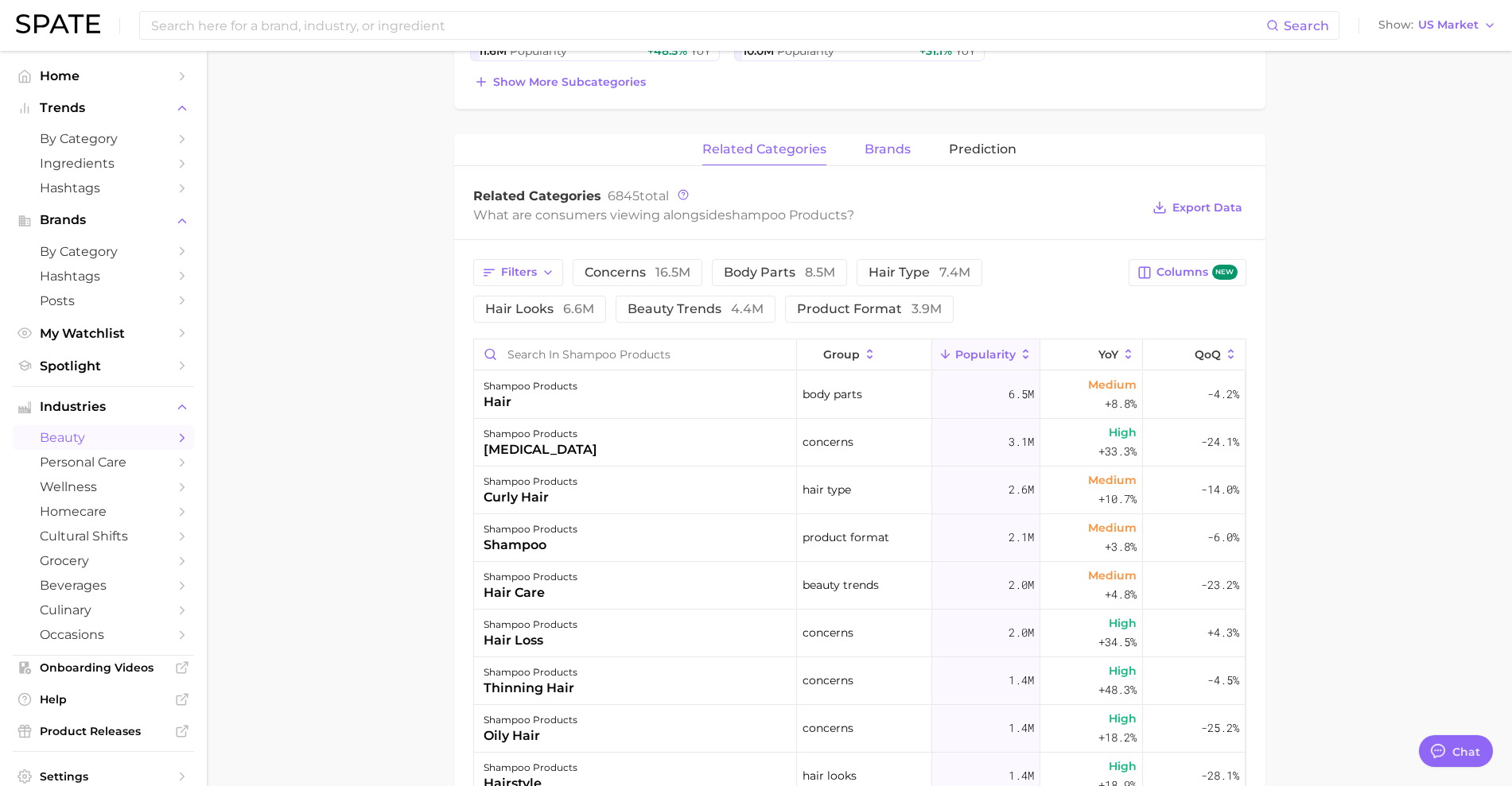
click at [878, 149] on span "brands" at bounding box center [887, 149] width 46 height 14
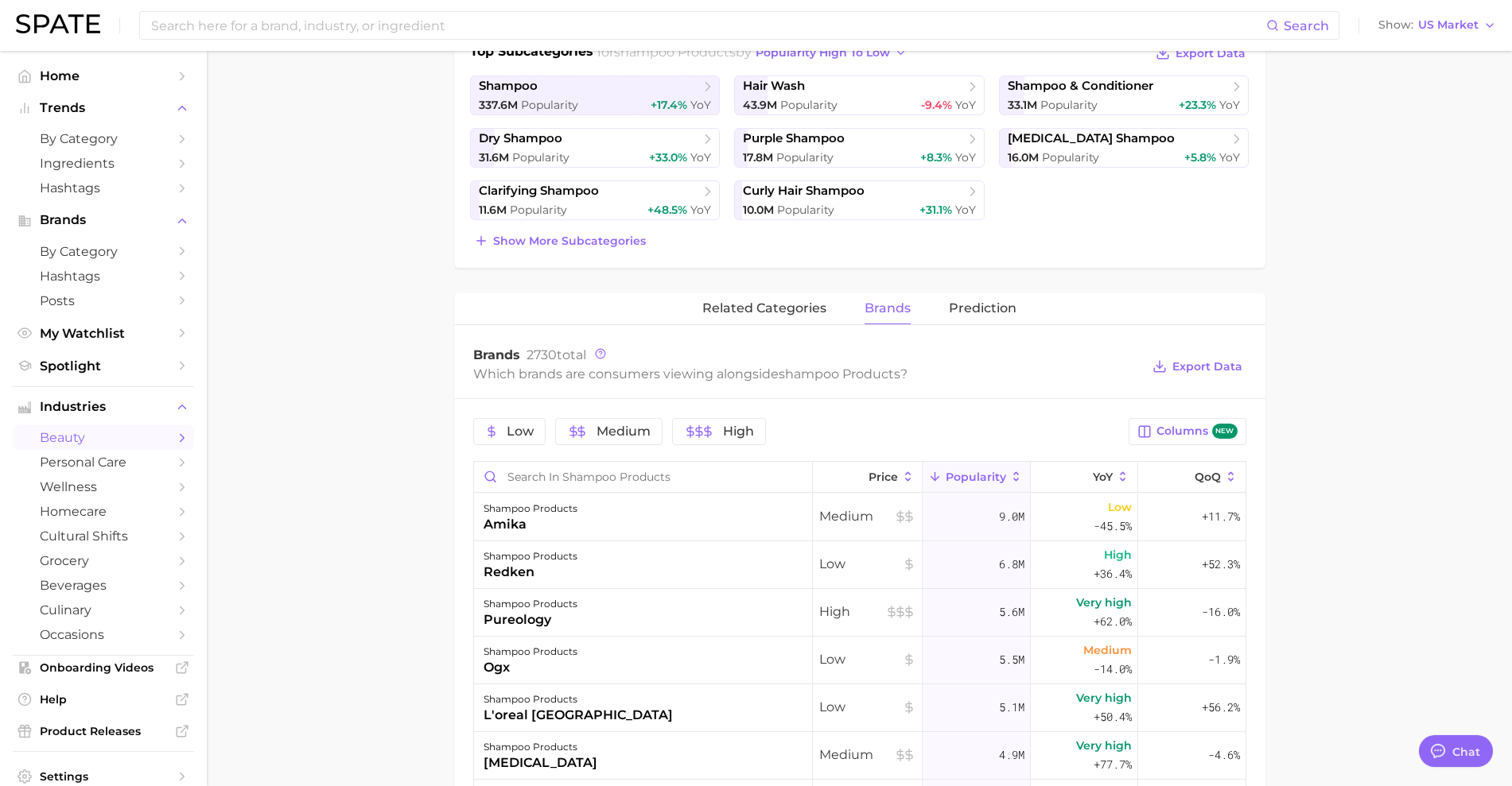
scroll to position [393, 0]
click at [782, 305] on span "related categories" at bounding box center [764, 308] width 124 height 14
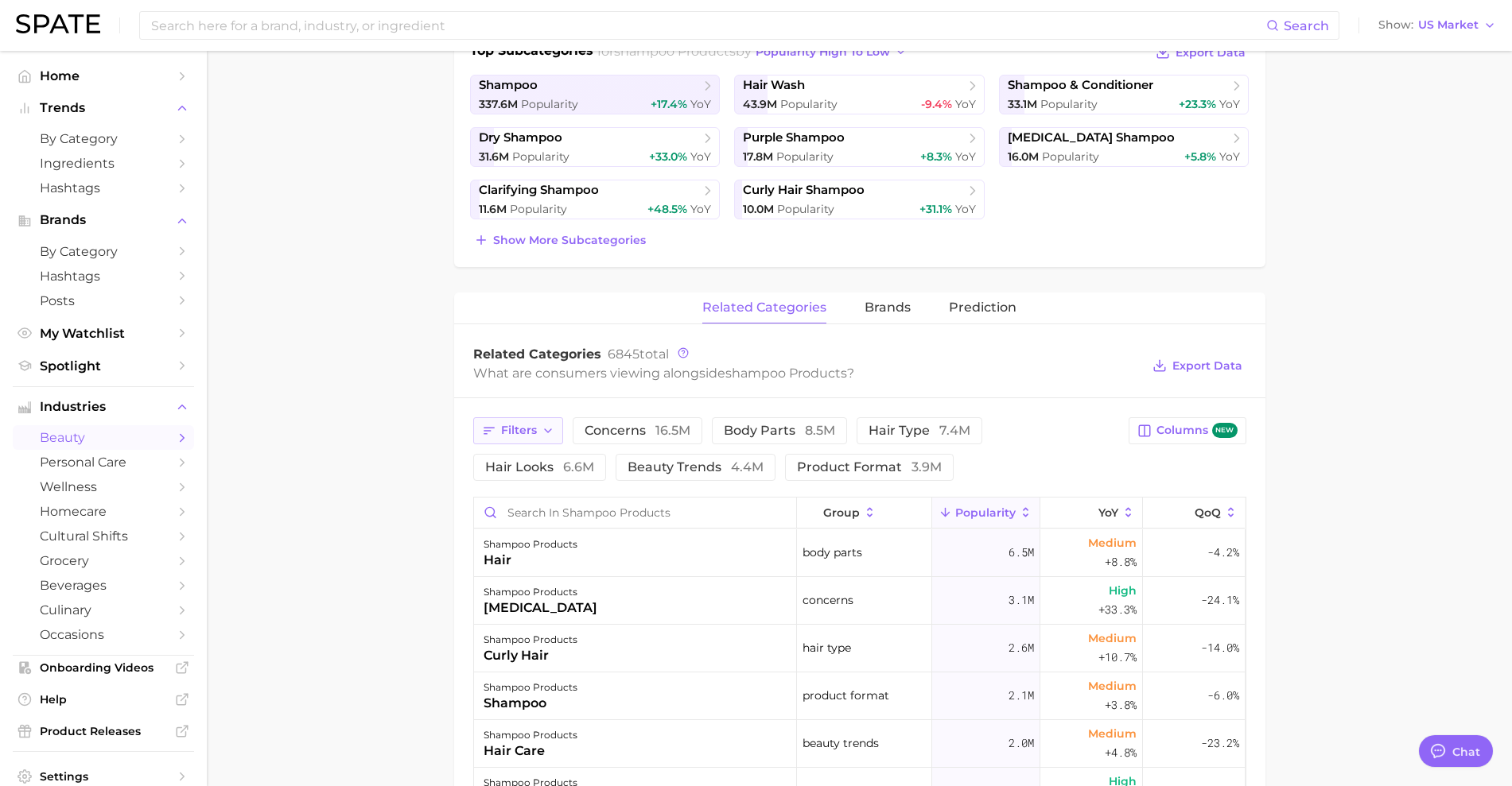
click at [536, 432] on span "Filters" at bounding box center [519, 430] width 36 height 13
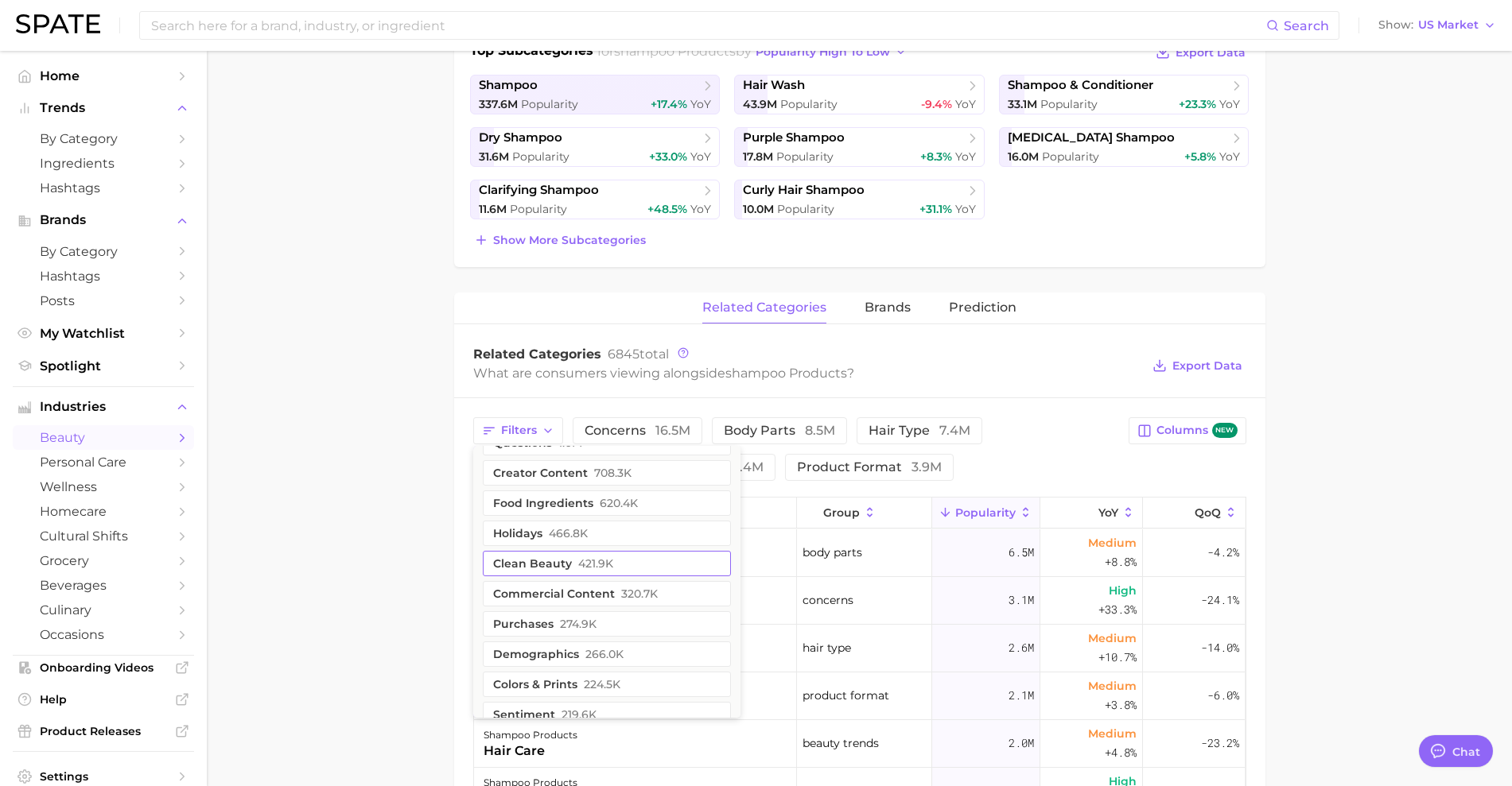
scroll to position [0, 0]
click at [580, 462] on span "2.4m" at bounding box center [580, 468] width 26 height 12
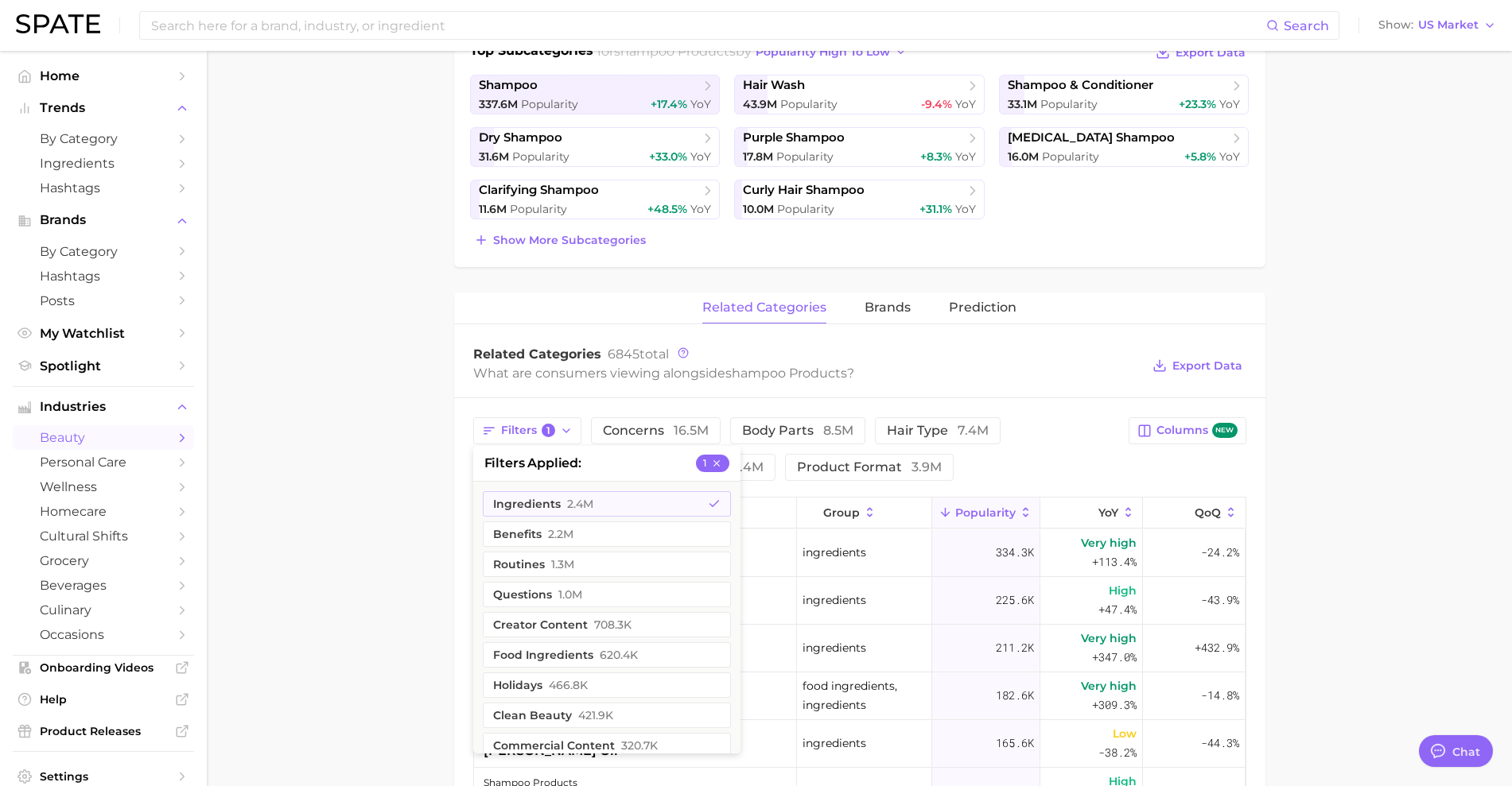
click at [1403, 453] on main "1. hair 2. hair care products 3. shampoo products 4. Subcategory Overview Googl…" at bounding box center [859, 520] width 1305 height 1725
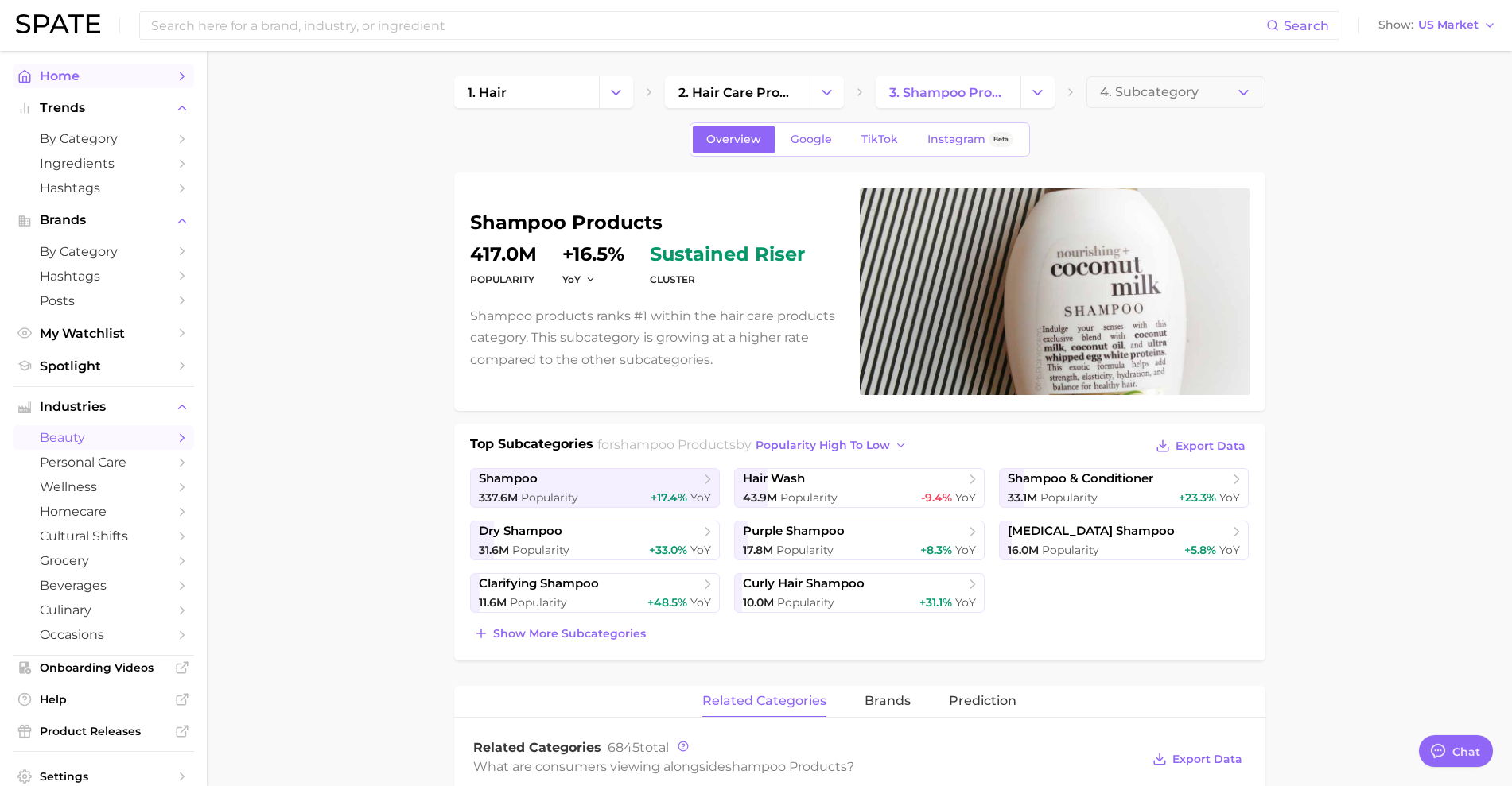
click at [68, 75] on span "Home" at bounding box center [103, 75] width 127 height 15
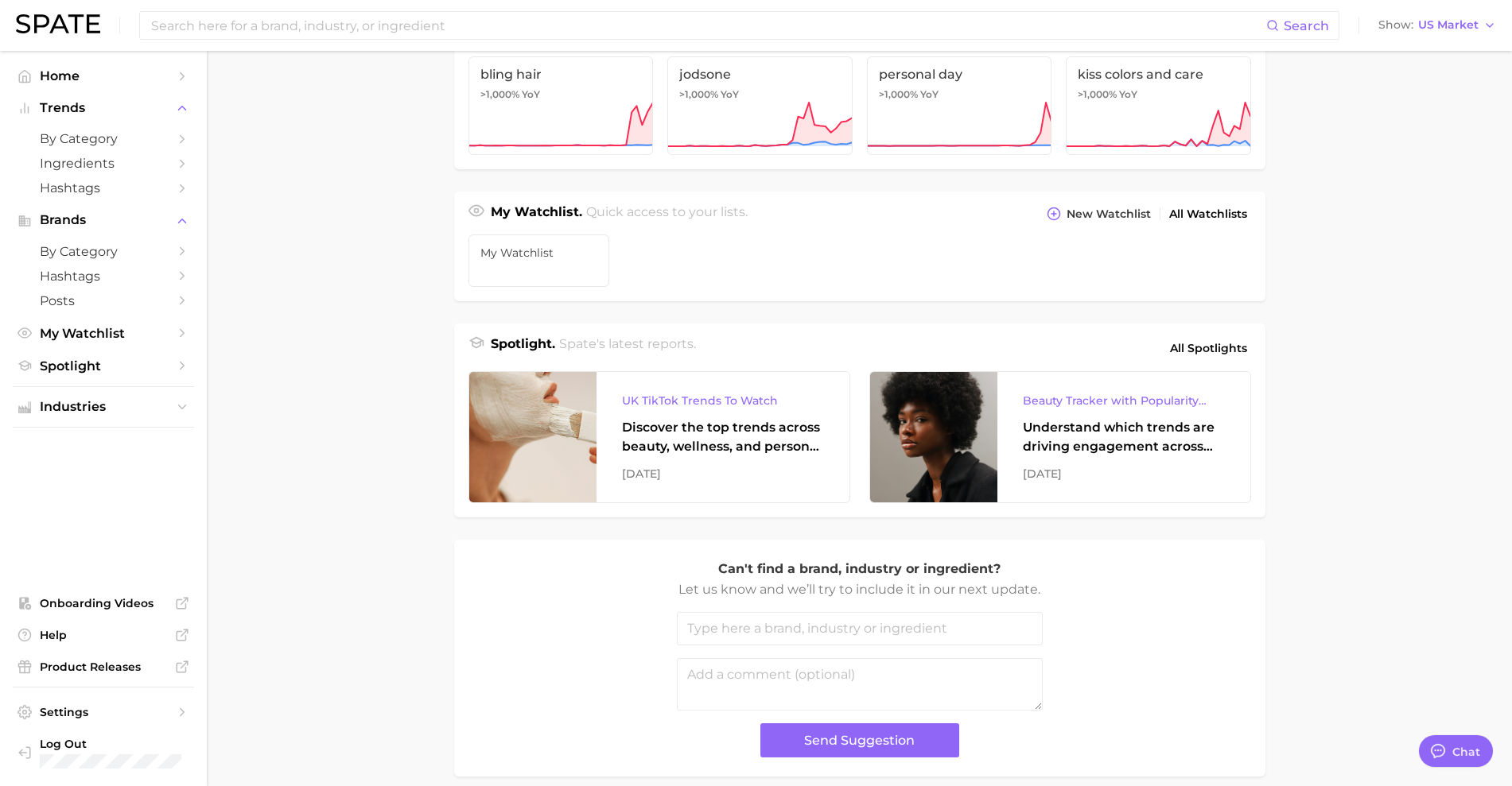
scroll to position [437, 0]
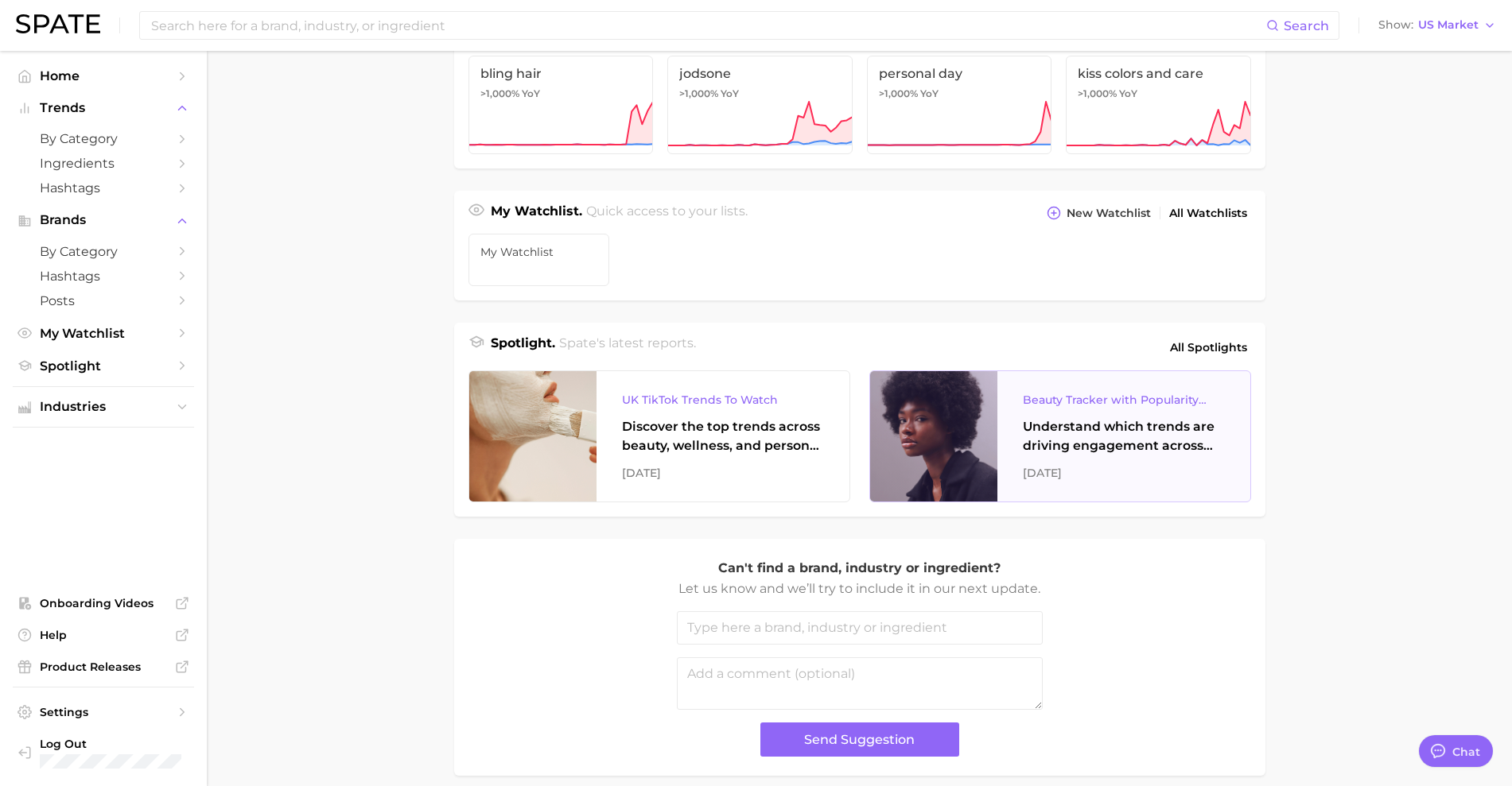
click at [1103, 456] on div "Understand which trends are driving engagement across platforms in the skin, ha…" at bounding box center [1124, 436] width 202 height 38
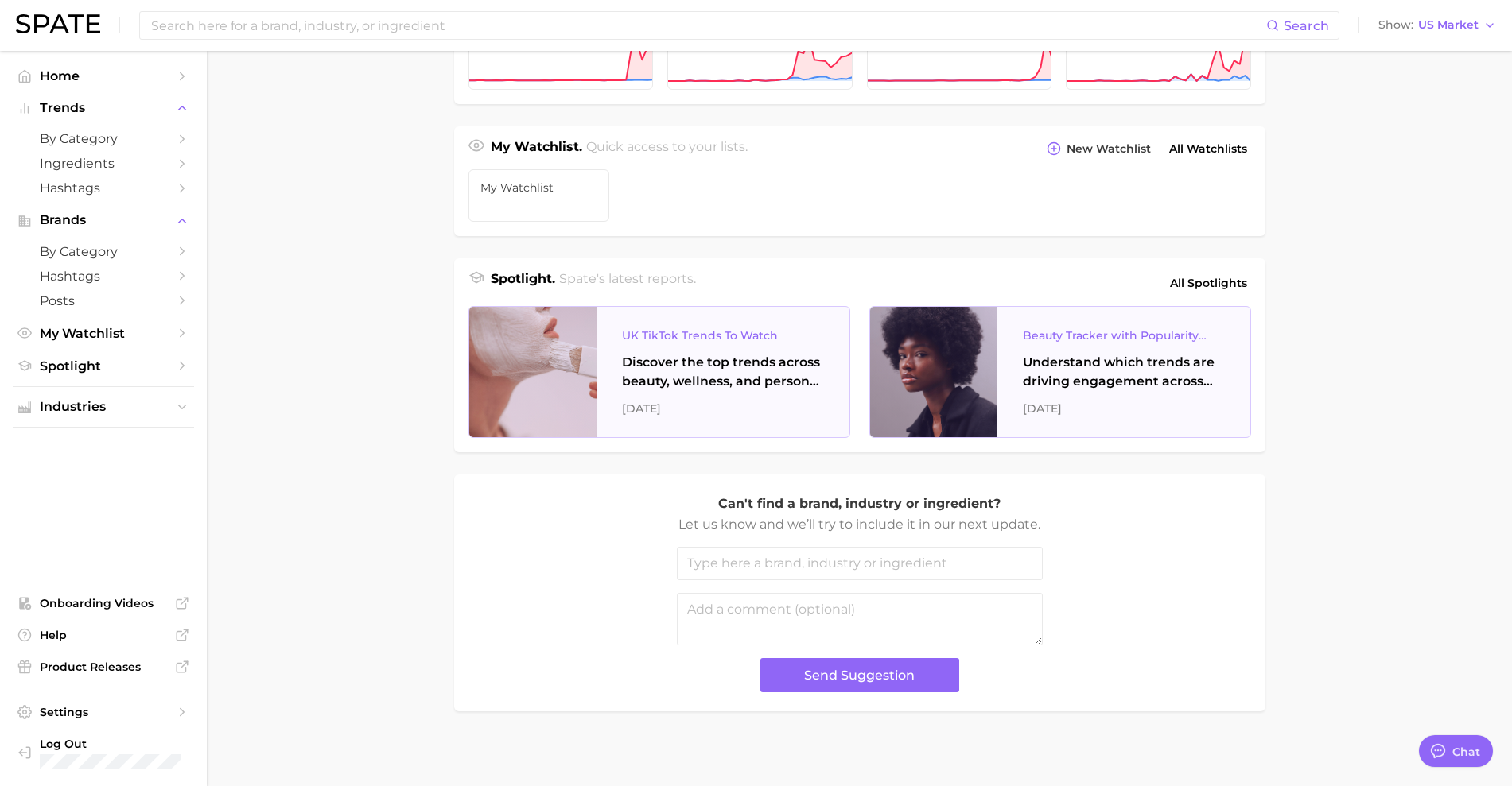
scroll to position [521, 0]
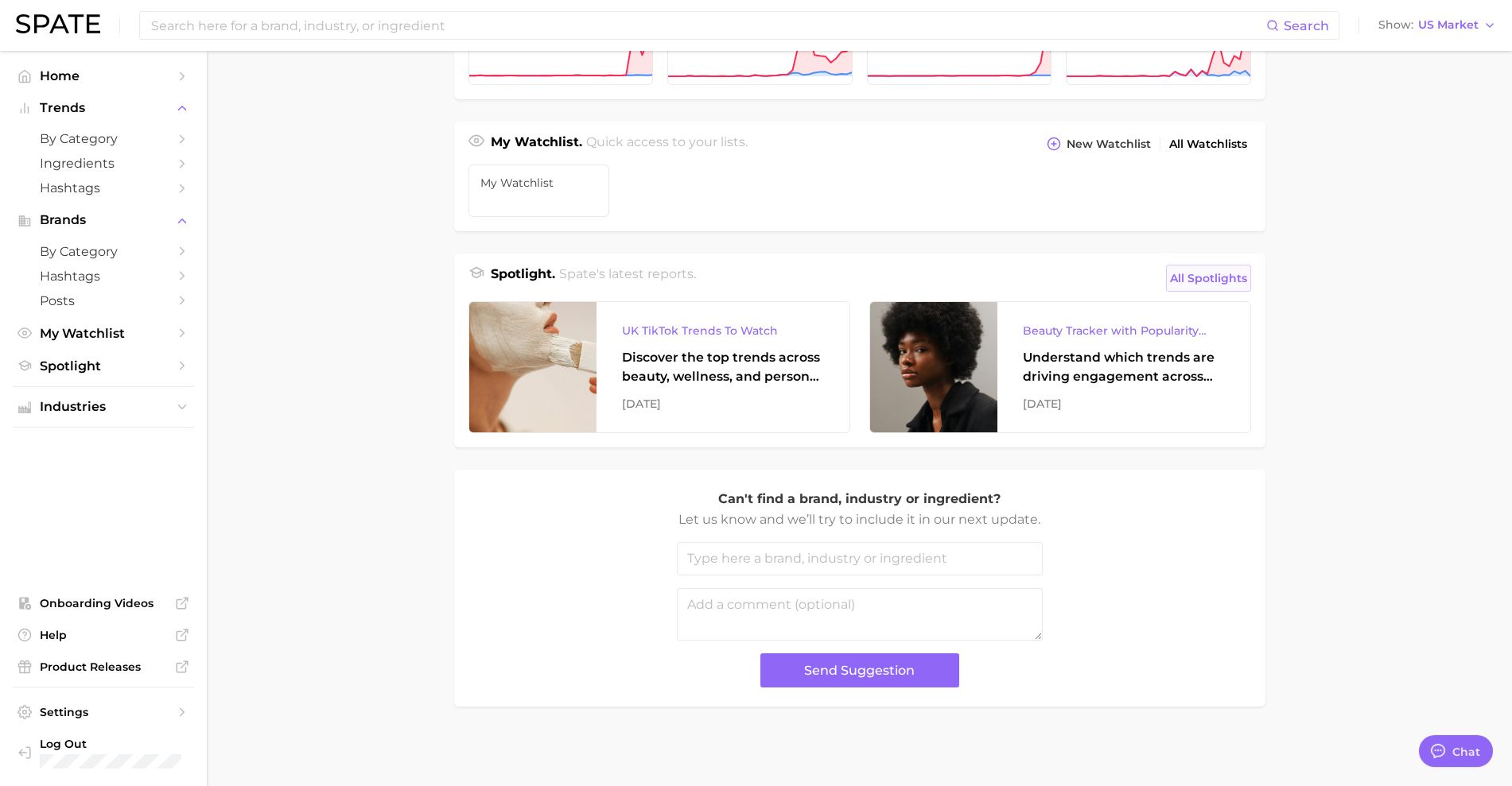
click at [1205, 284] on span "All Spotlights" at bounding box center [1208, 278] width 77 height 19
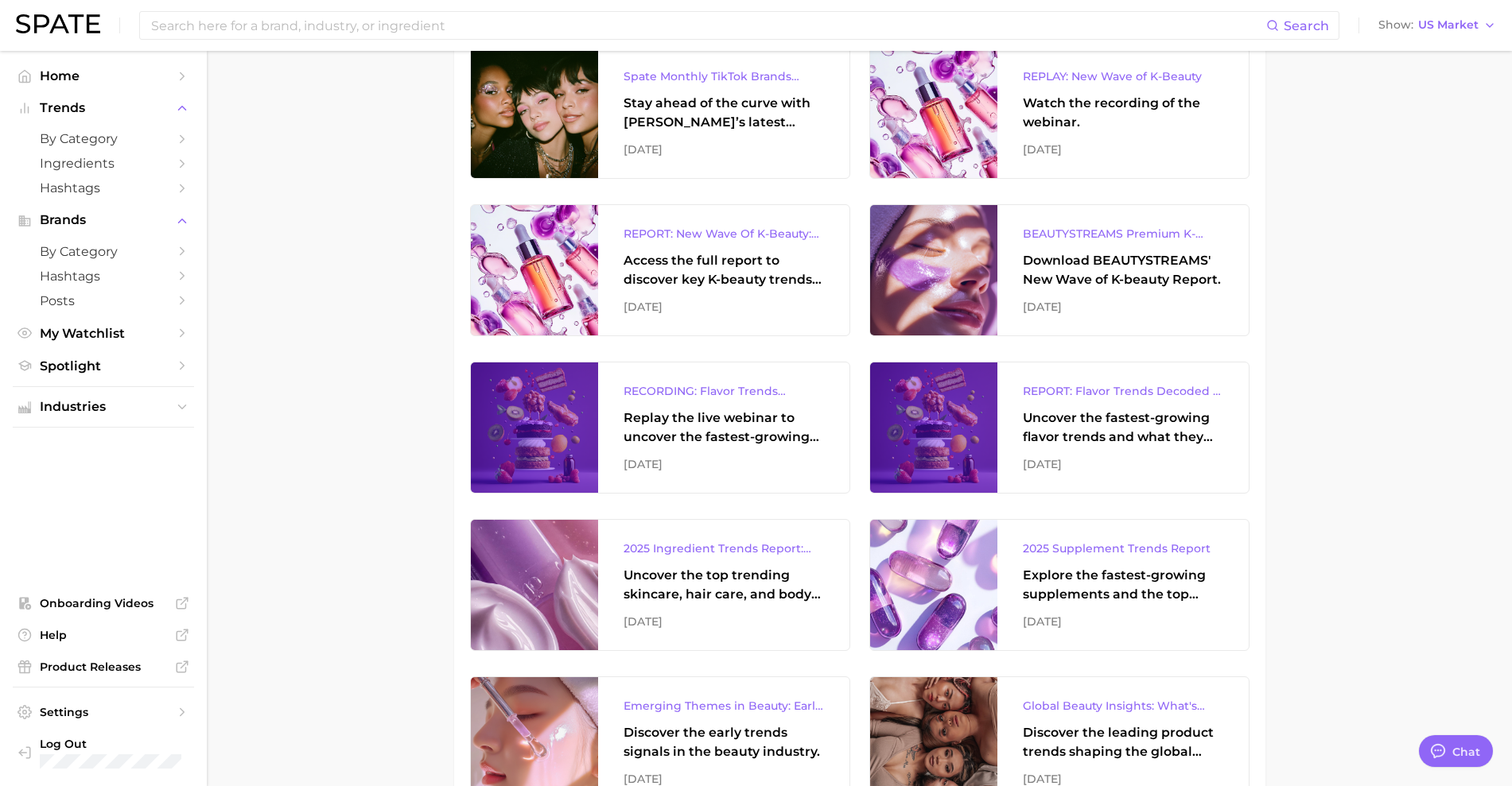
scroll to position [285, 0]
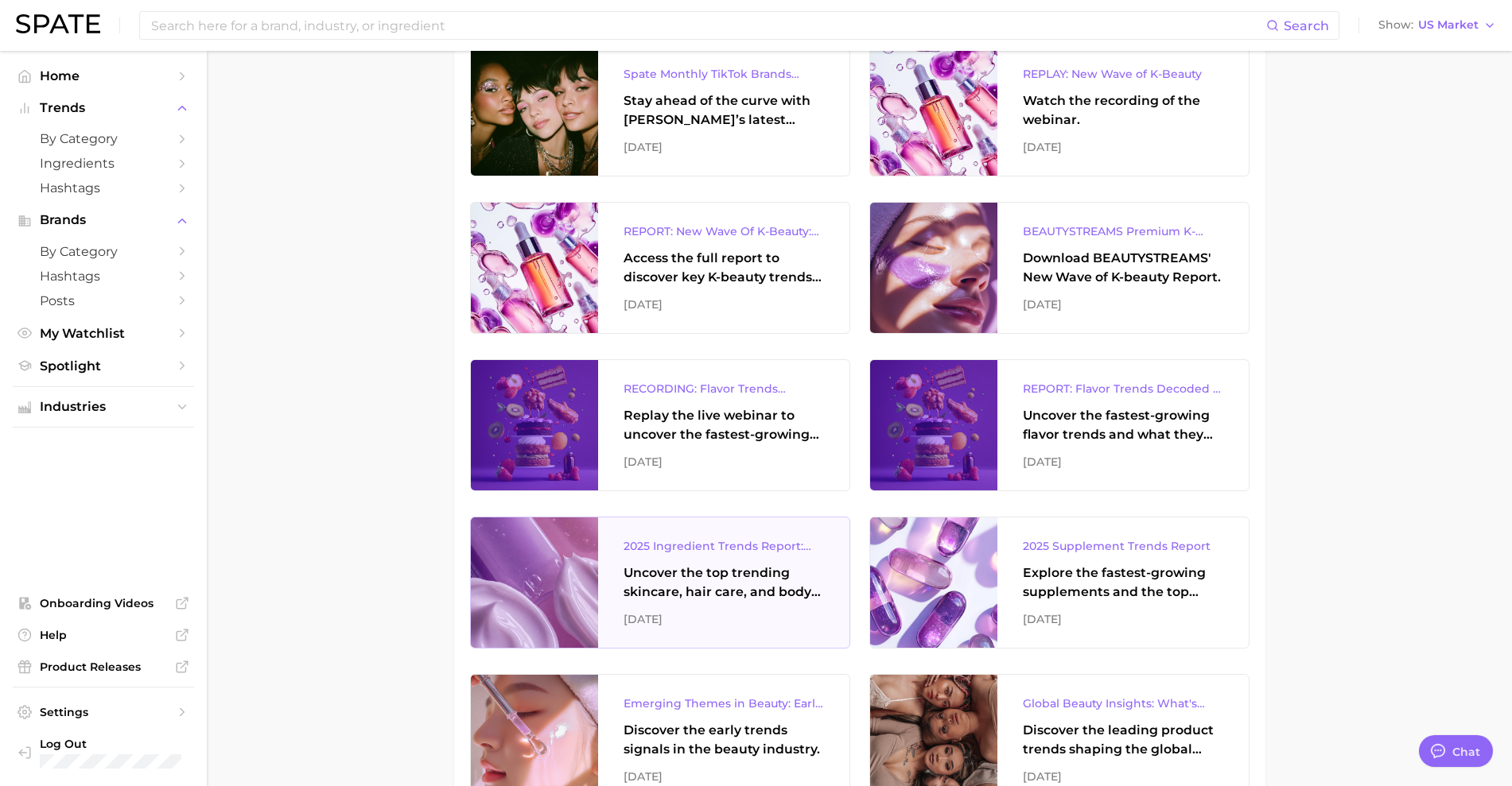
click at [708, 582] on div "Uncover the top trending skincare, hair care, and body care ingredients capturi…" at bounding box center [724, 582] width 200 height 38
